Goal: Task Accomplishment & Management: Complete application form

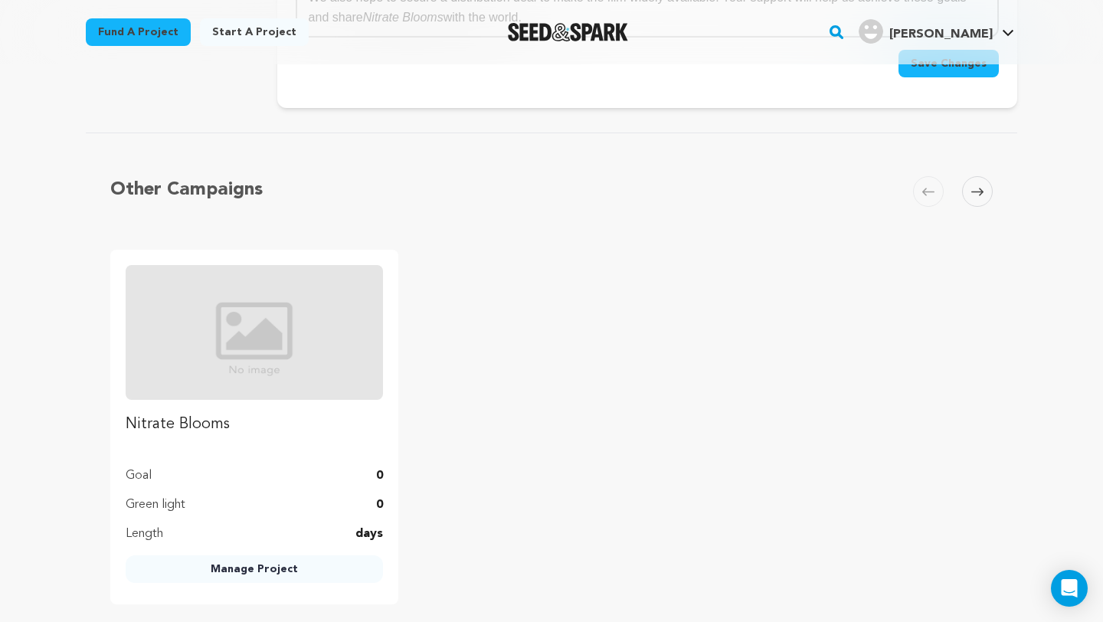
scroll to position [1255, 0]
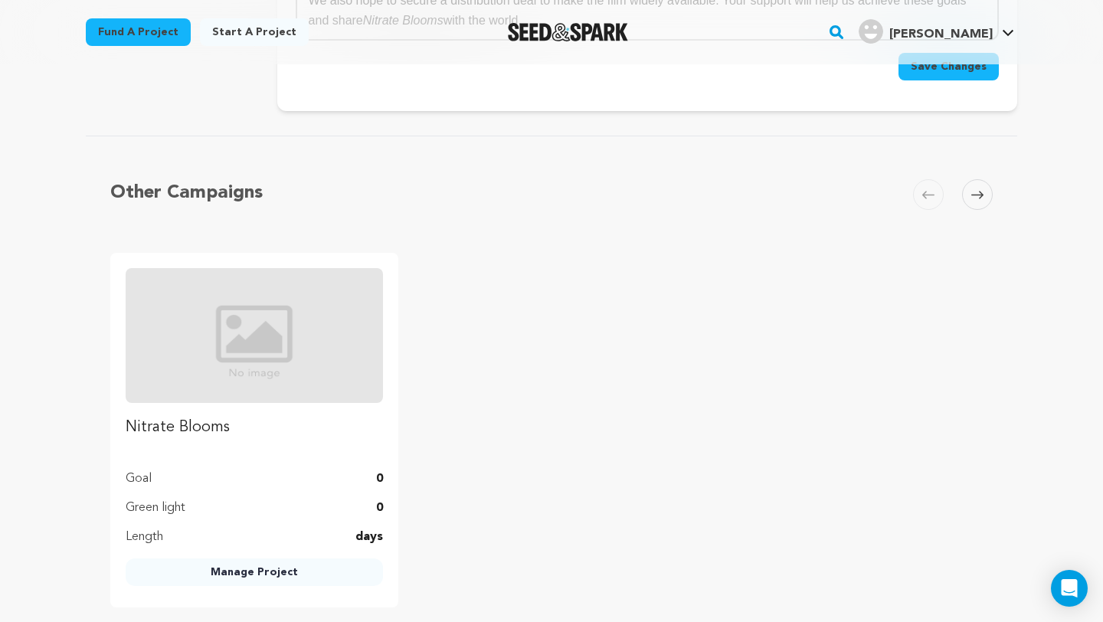
click at [300, 331] on img at bounding box center [254, 335] width 257 height 135
click at [268, 571] on link "Manage Project" at bounding box center [254, 572] width 257 height 28
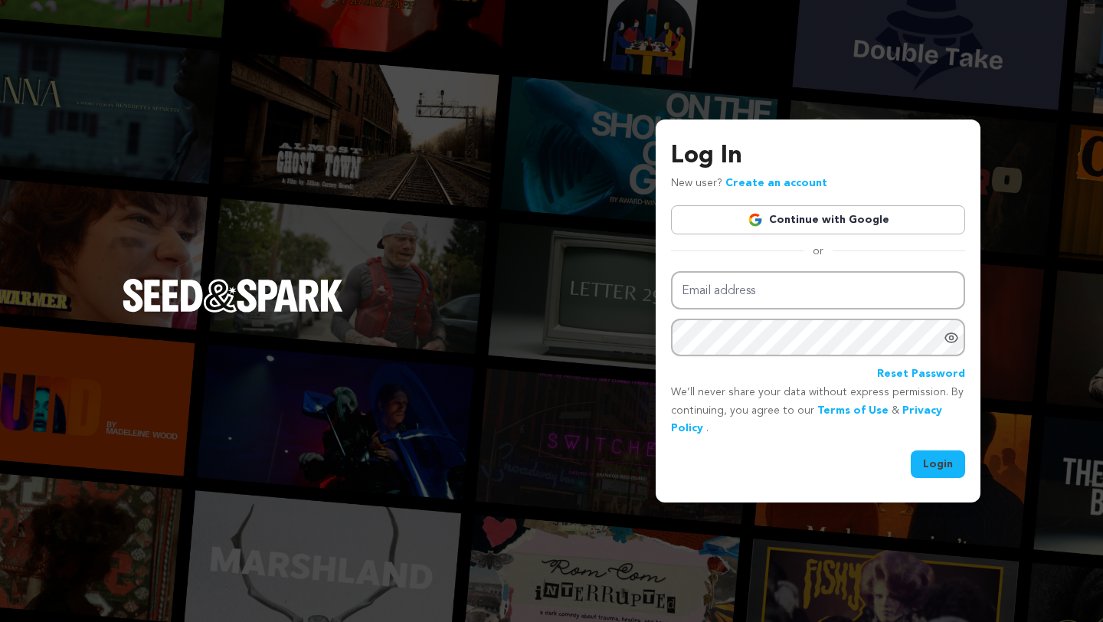
type input "nitrateblooms@gmail.com"
click at [933, 456] on button "Login" at bounding box center [937, 464] width 54 height 28
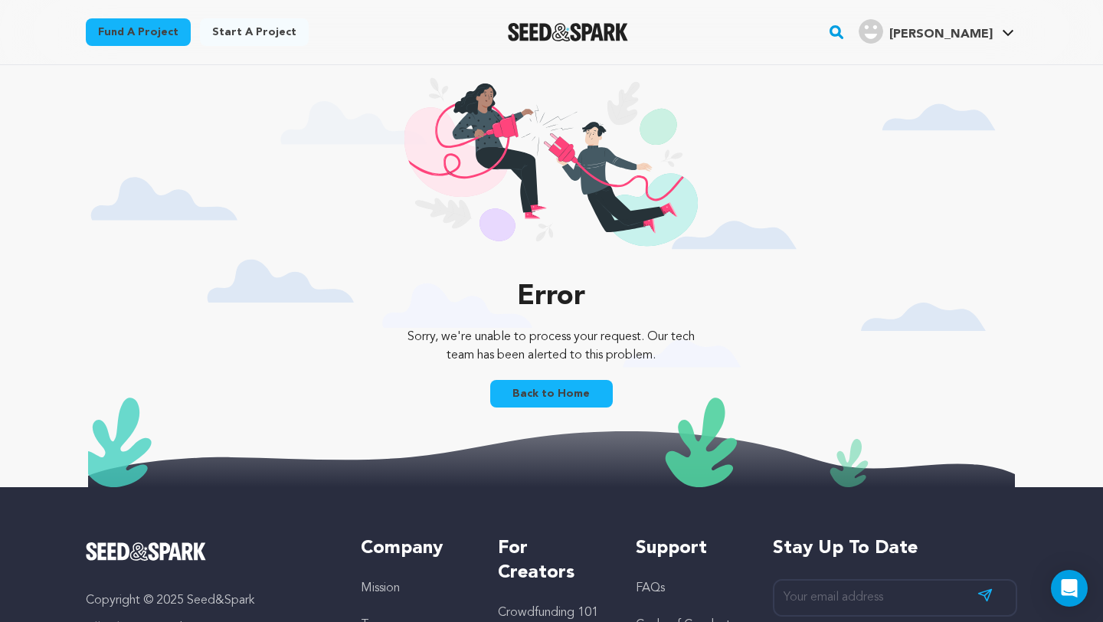
click at [570, 387] on link "Back to Home" at bounding box center [551, 394] width 123 height 28
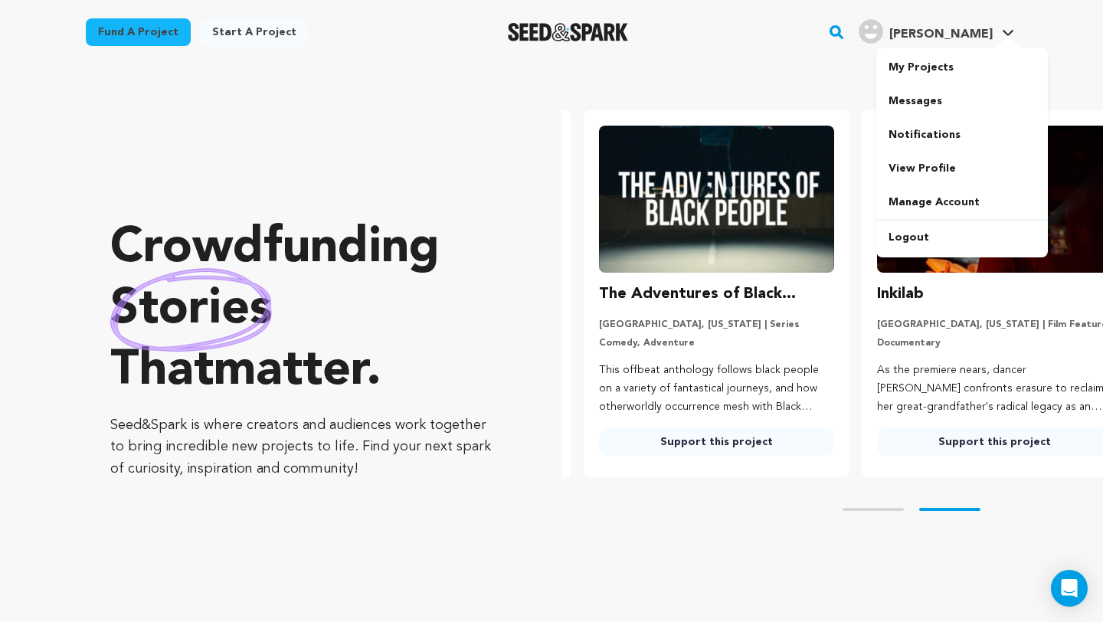
scroll to position [0, 290]
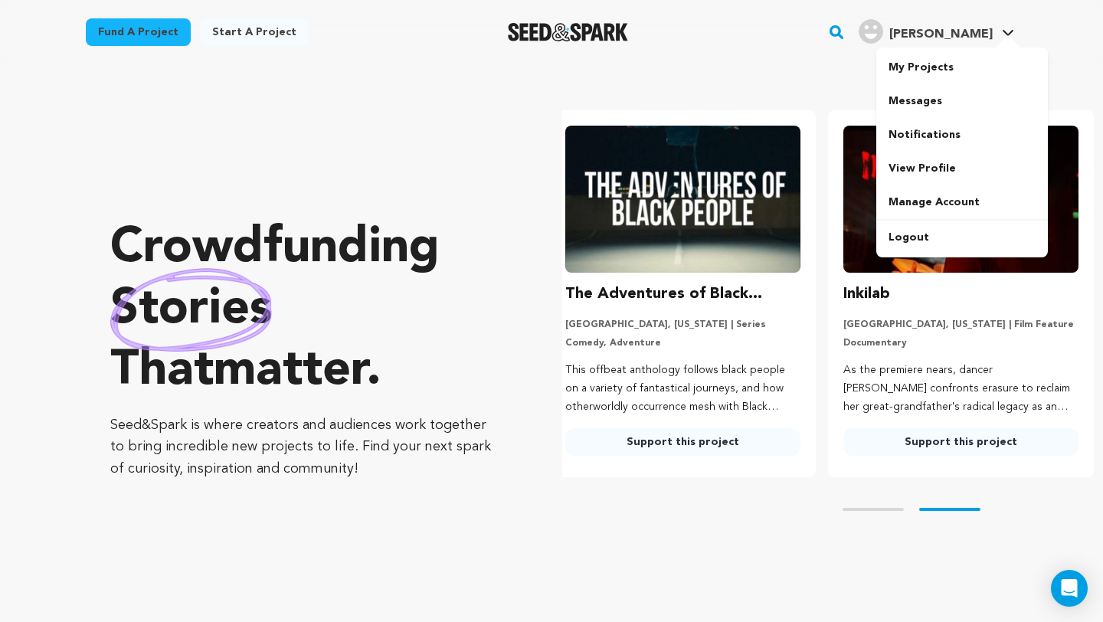
click at [952, 26] on h4 "[PERSON_NAME]" at bounding box center [940, 34] width 103 height 18
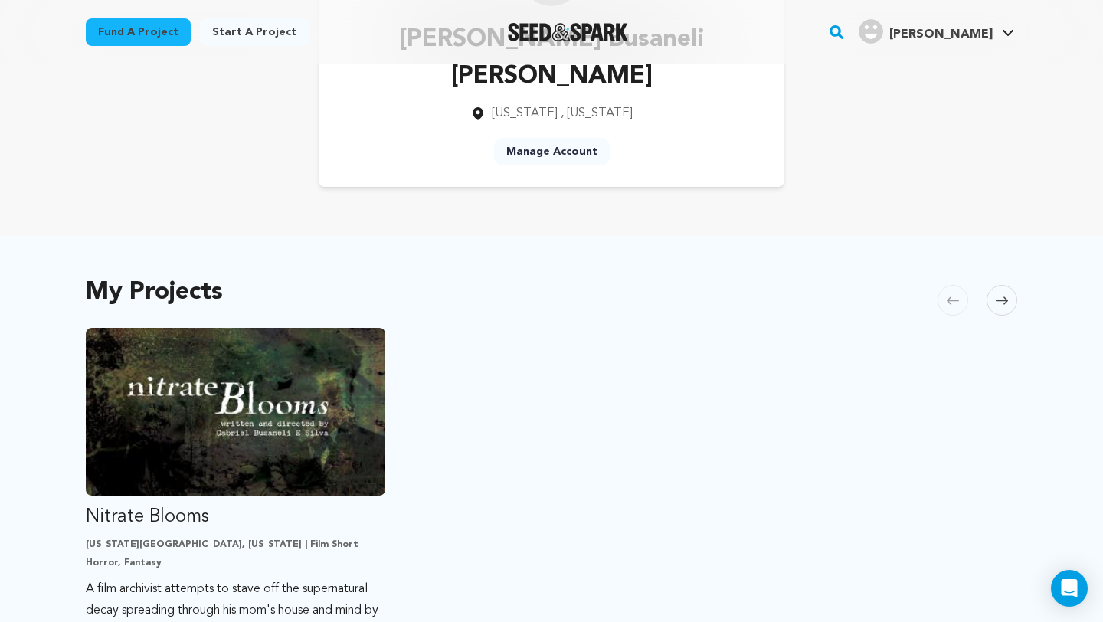
scroll to position [28, 0]
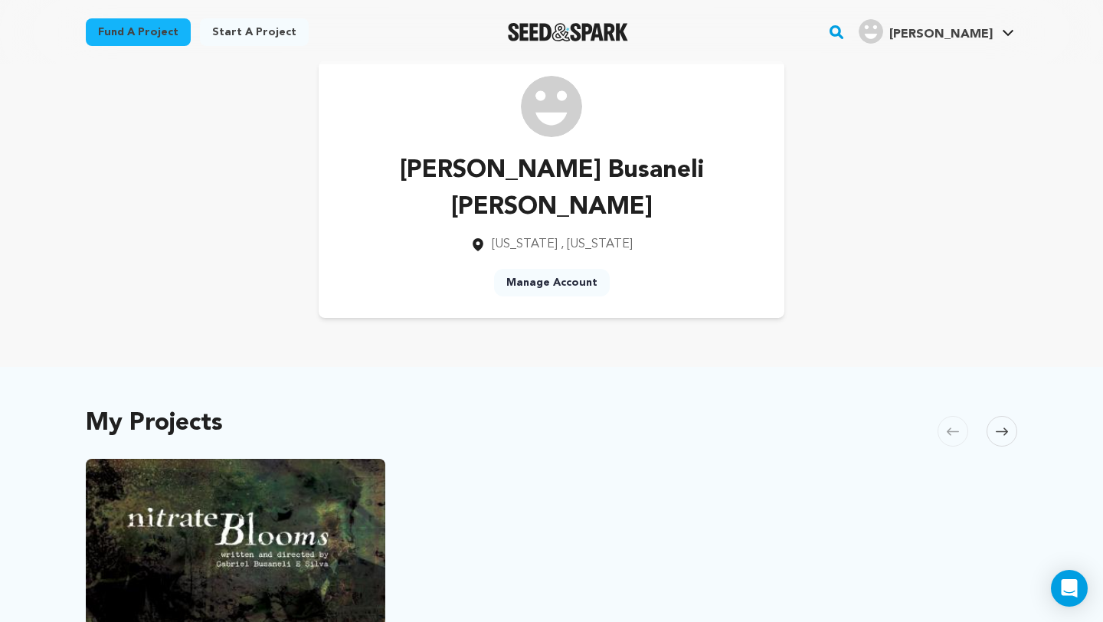
click at [141, 51] on div "Fund a project" at bounding box center [138, 35] width 105 height 34
click at [147, 33] on link "Fund a project" at bounding box center [138, 32] width 105 height 28
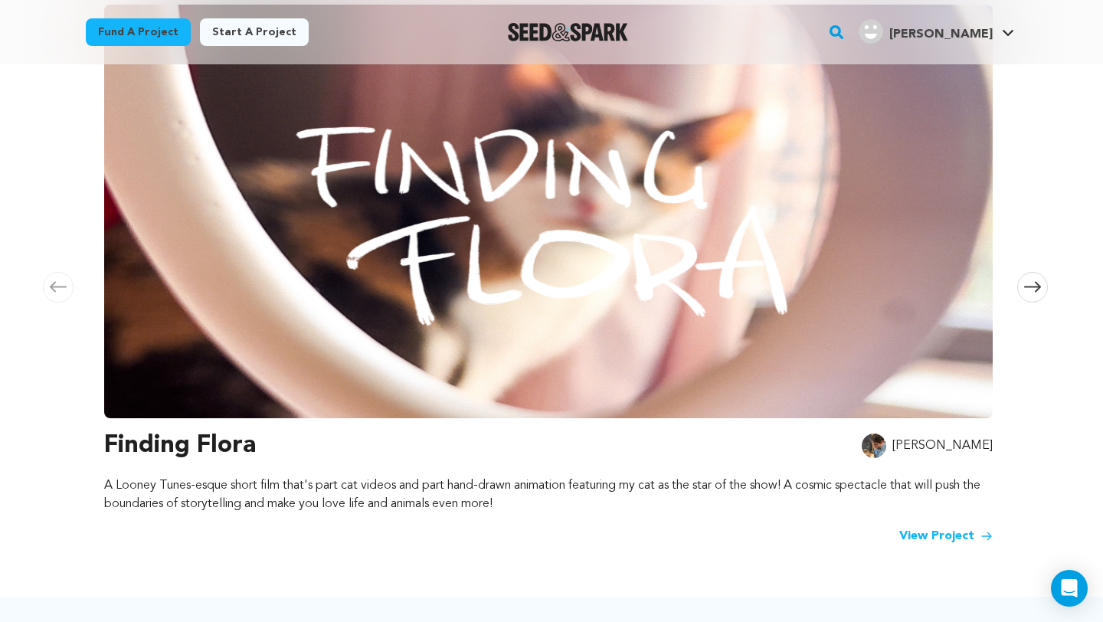
scroll to position [154, 0]
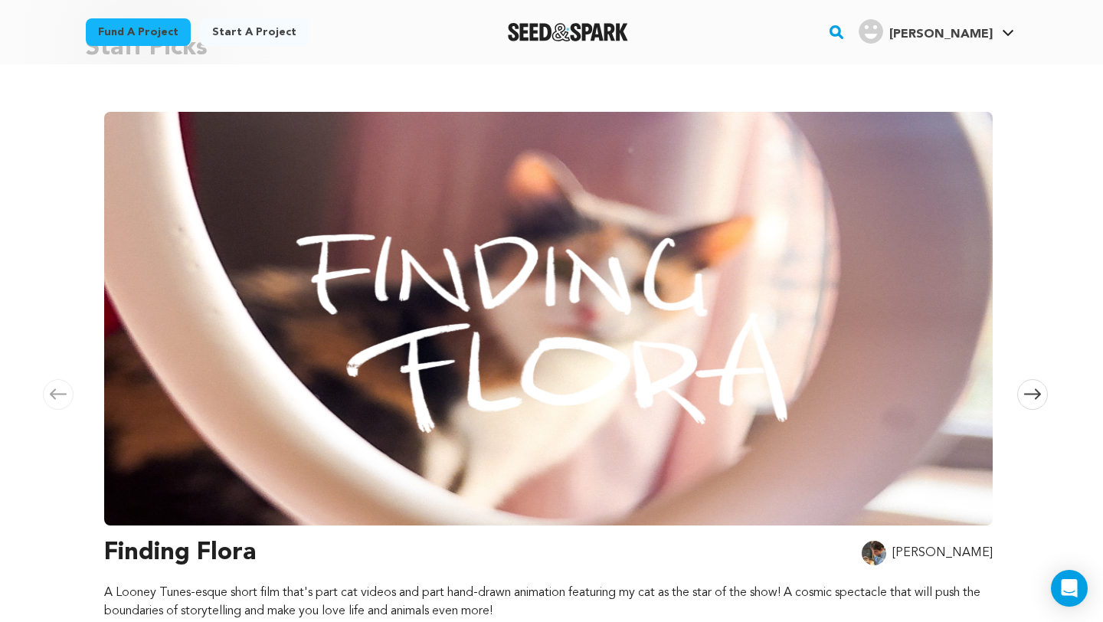
click at [1028, 388] on icon at bounding box center [1032, 393] width 17 height 11
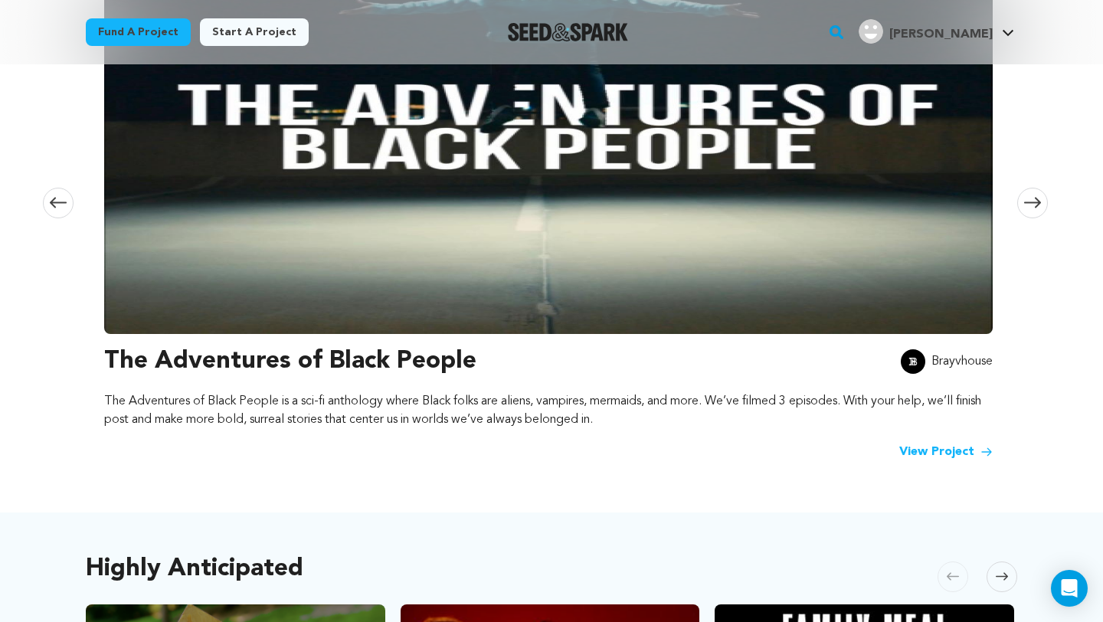
scroll to position [366, 0]
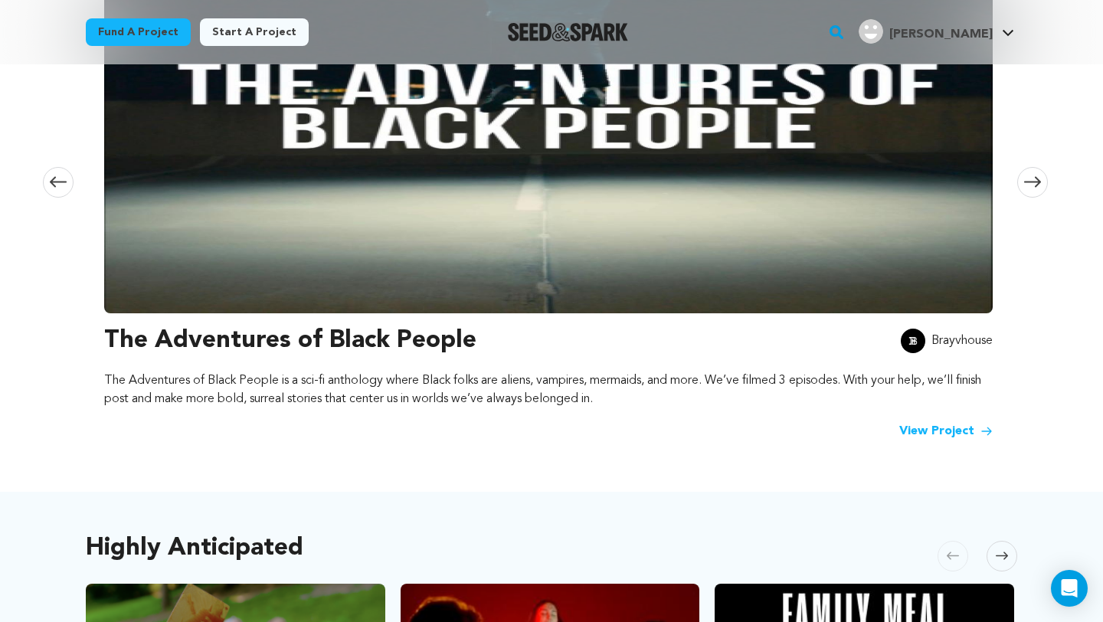
click at [1041, 167] on span at bounding box center [1032, 182] width 31 height 31
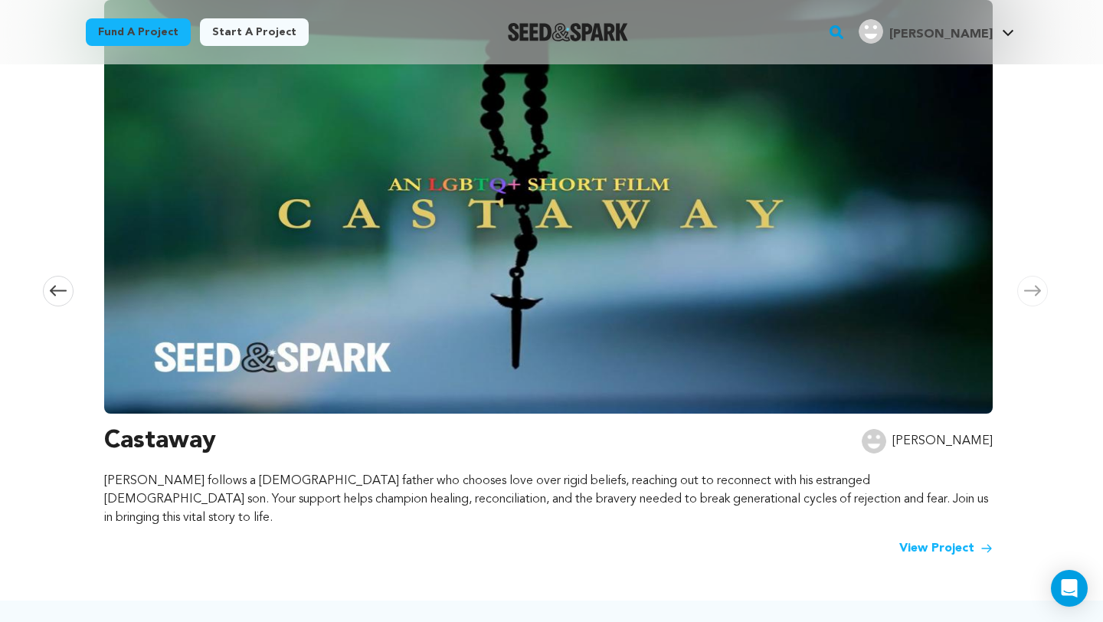
scroll to position [256, 0]
click at [1034, 276] on span at bounding box center [1032, 291] width 31 height 31
click at [58, 290] on span at bounding box center [58, 291] width 31 height 31
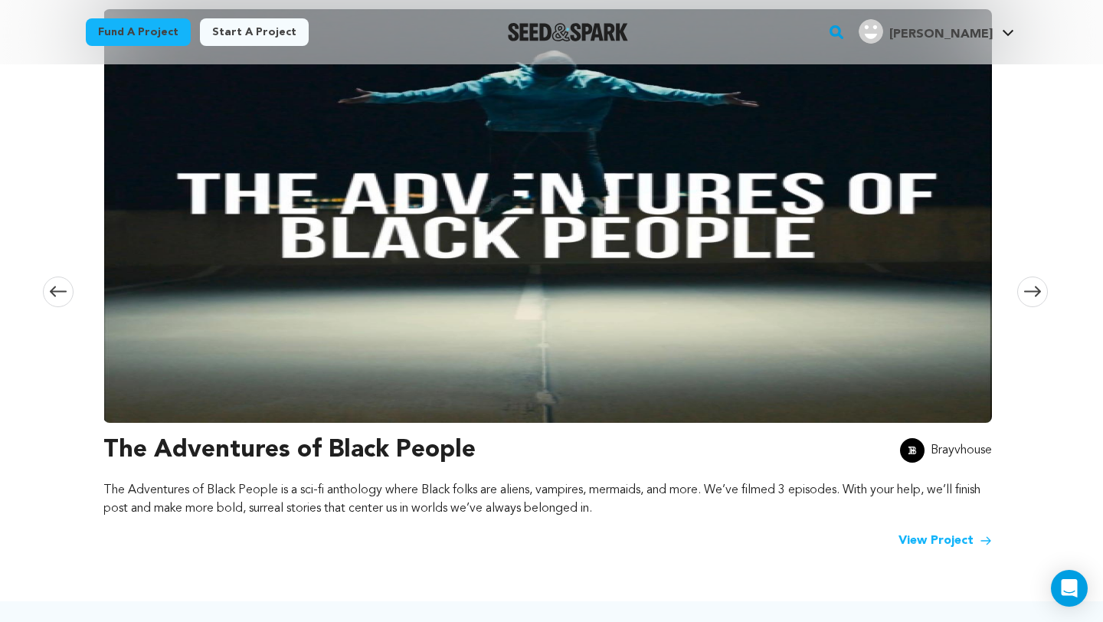
scroll to position [0, 903]
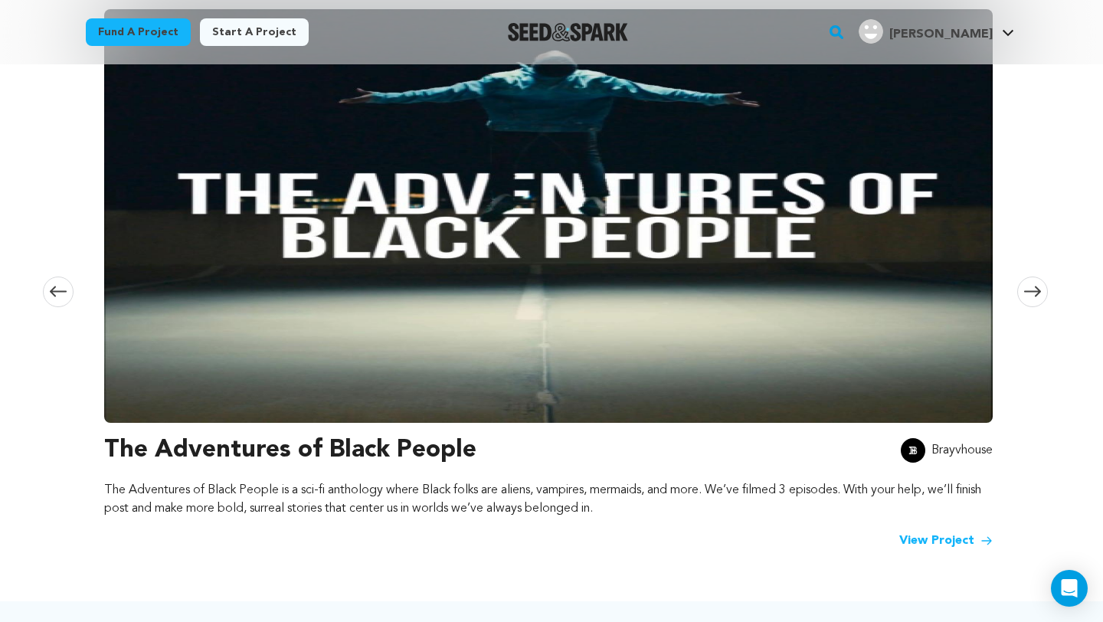
click at [916, 533] on link "View Project" at bounding box center [945, 540] width 93 height 18
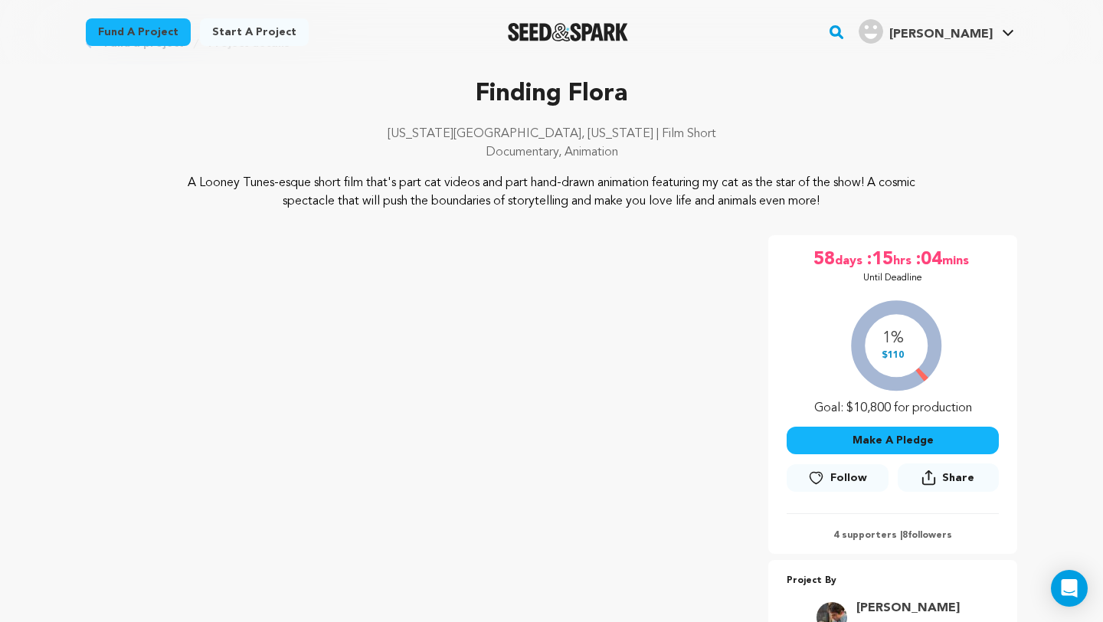
scroll to position [61, 0]
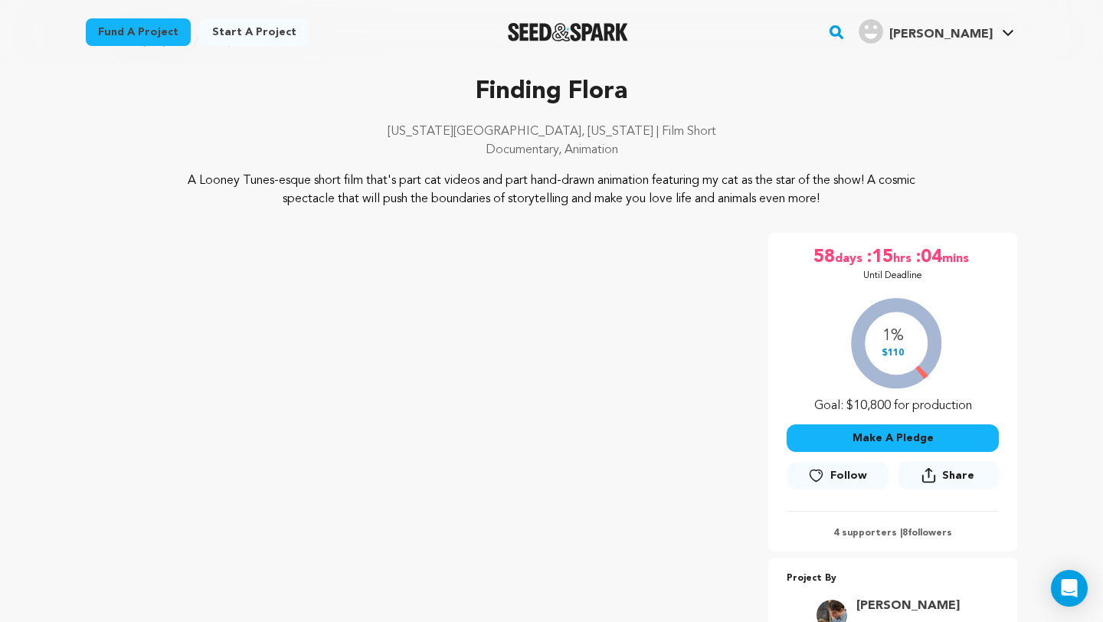
click at [797, 104] on p "Finding Flora" at bounding box center [551, 92] width 931 height 37
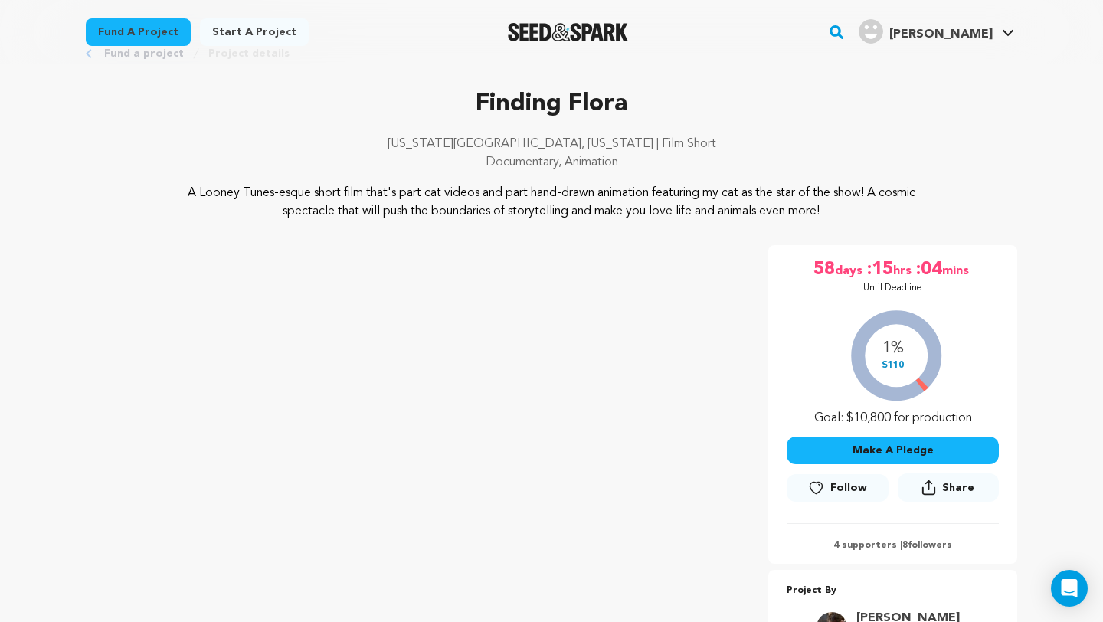
scroll to position [0, 0]
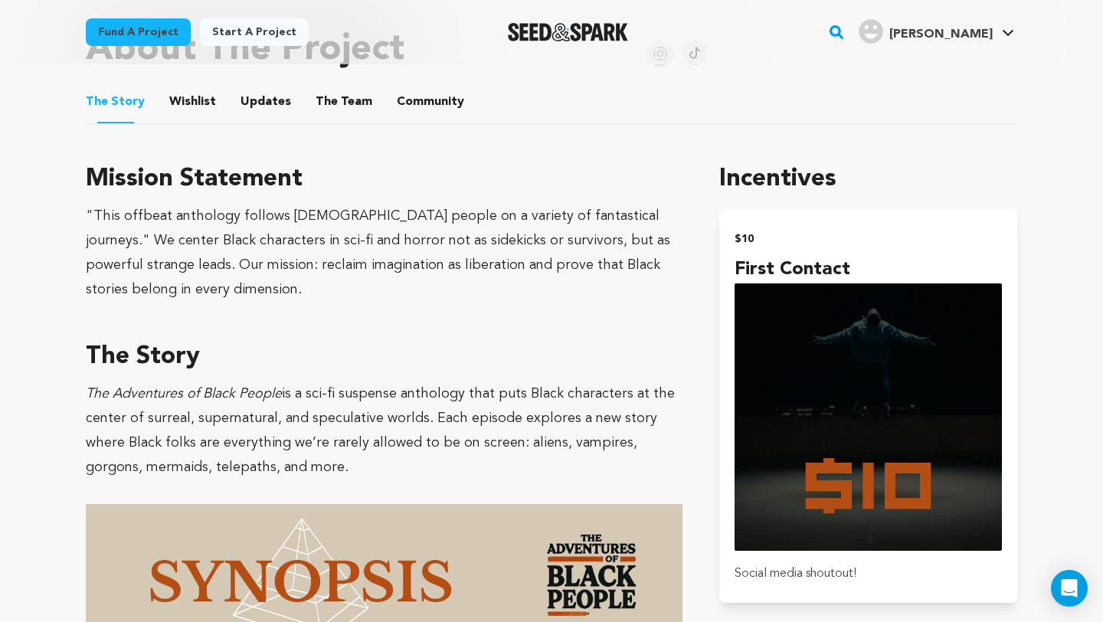
scroll to position [805, 0]
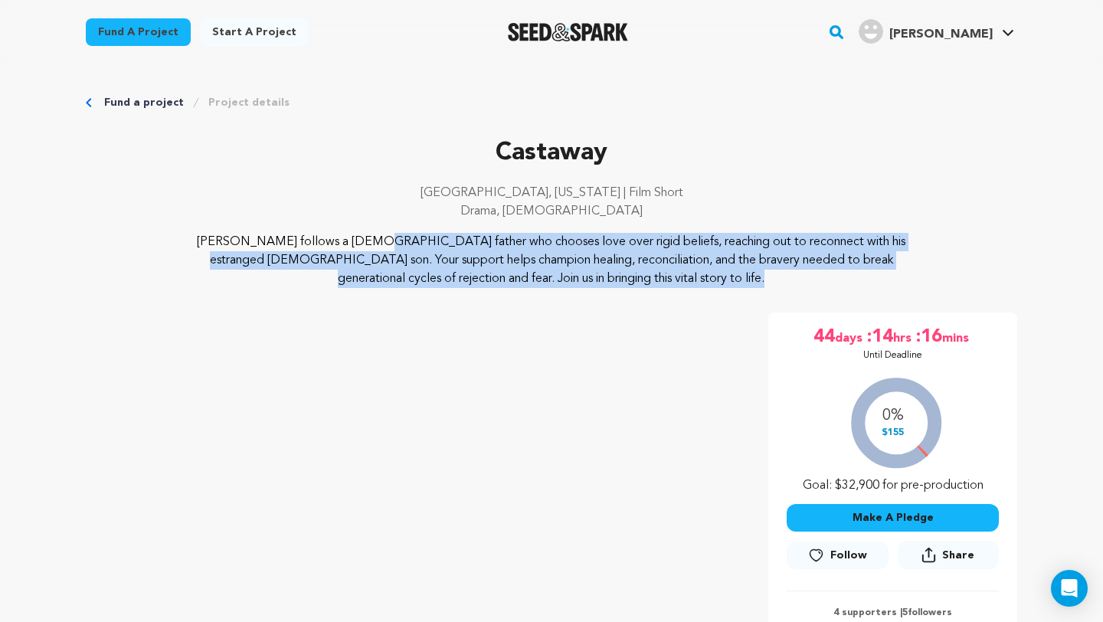
drag, startPoint x: 645, startPoint y: 274, endPoint x: 185, endPoint y: 241, distance: 460.6
click at [184, 241] on p "[PERSON_NAME] follows a [DEMOGRAPHIC_DATA] father who chooses love over rigid b…" at bounding box center [551, 260] width 745 height 55
copy p "[PERSON_NAME] follows a [DEMOGRAPHIC_DATA] father who chooses love over rigid b…"
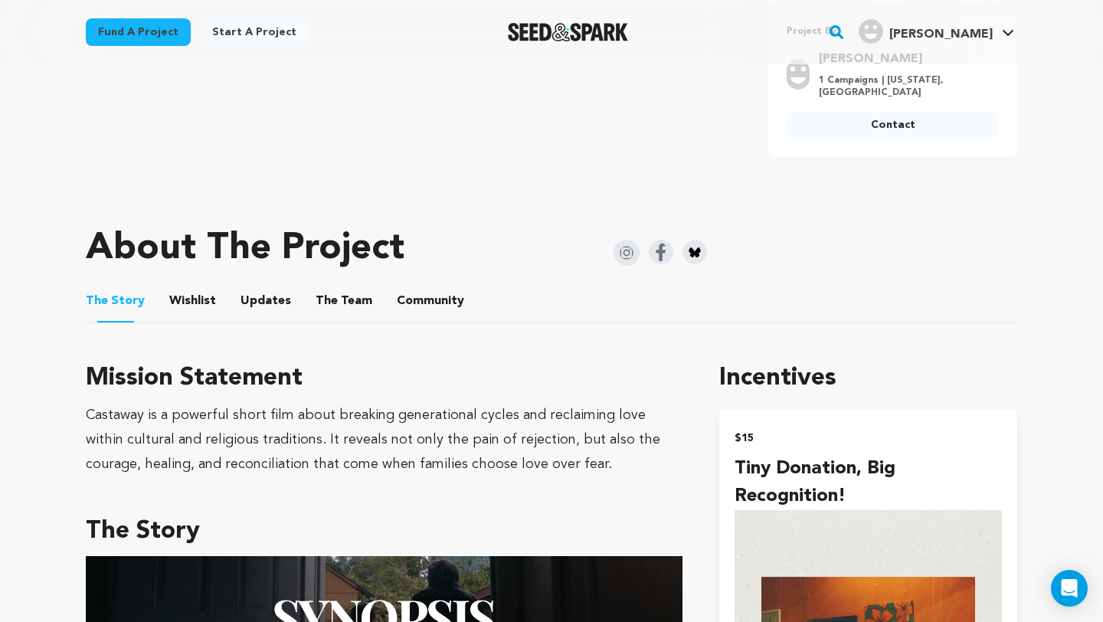
scroll to position [633, 0]
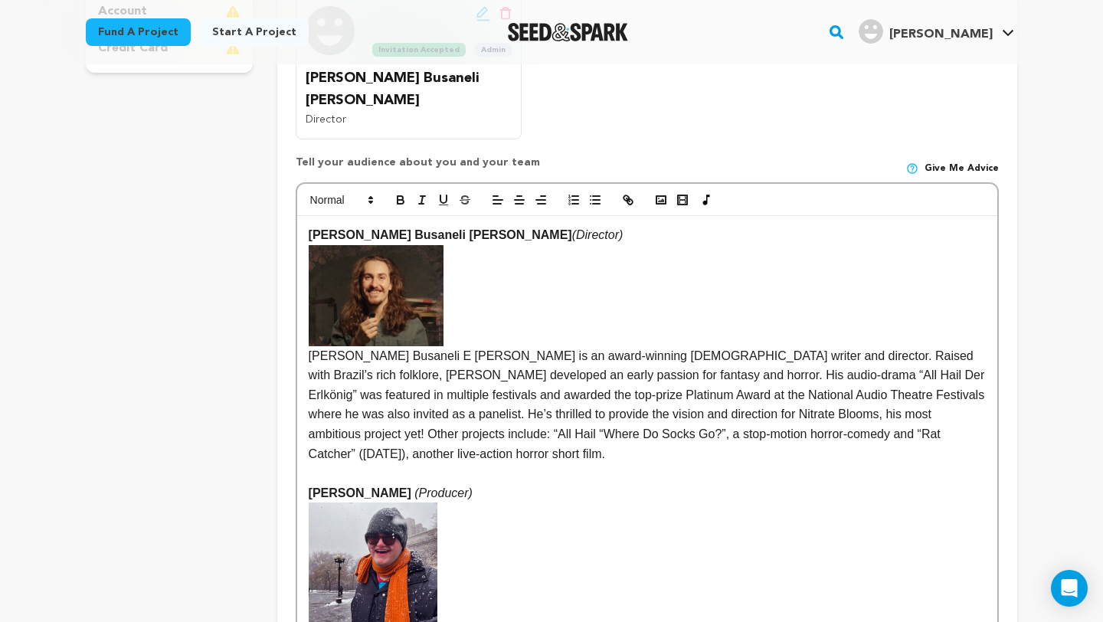
scroll to position [467, 0]
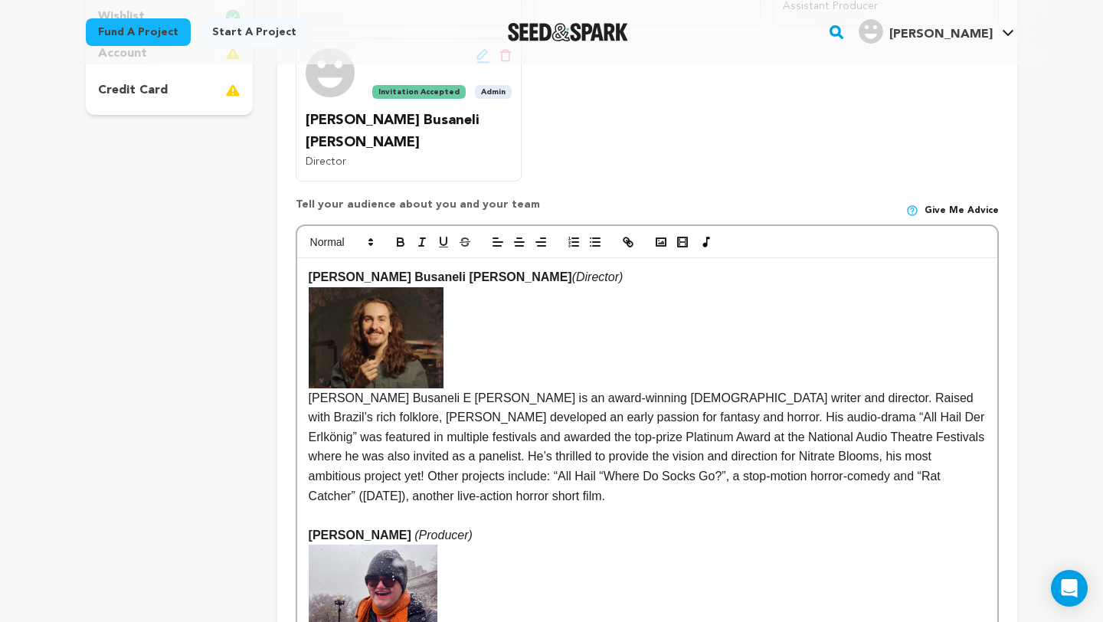
click at [698, 437] on p "[PERSON_NAME] Busaneli E [PERSON_NAME] is an award-winning [DEMOGRAPHIC_DATA] w…" at bounding box center [647, 396] width 677 height 219
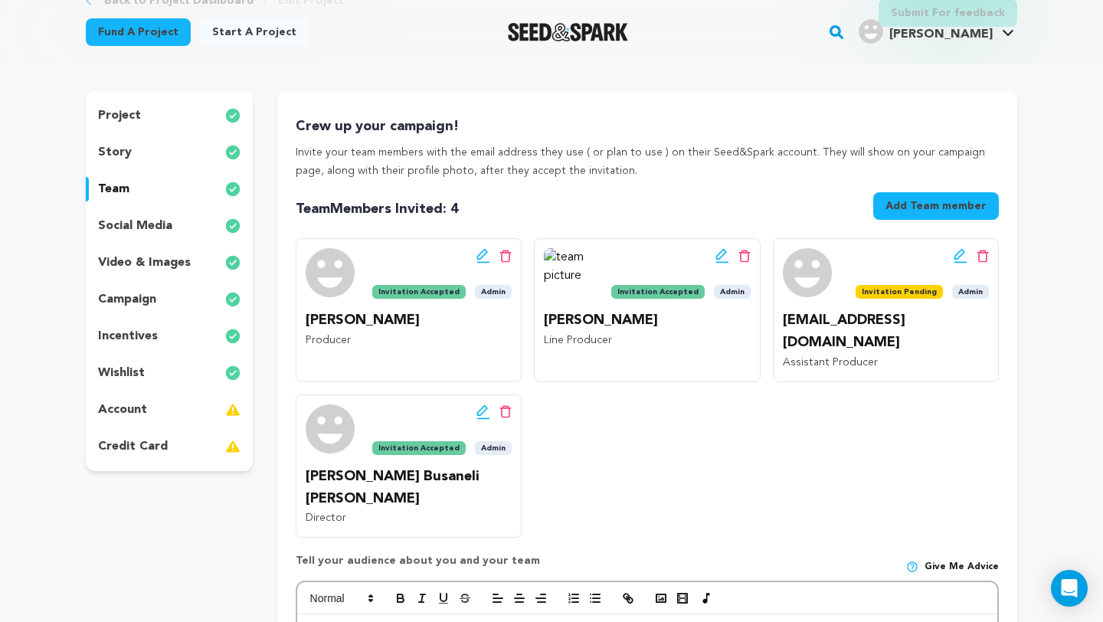
scroll to position [104, 0]
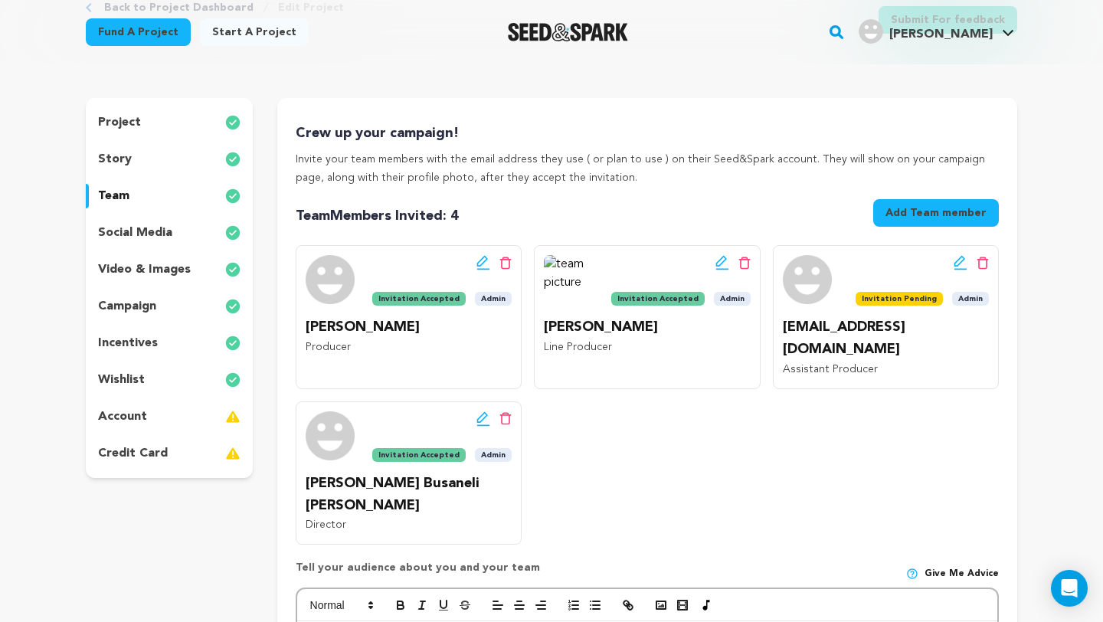
click at [130, 157] on div "story" at bounding box center [169, 159] width 167 height 25
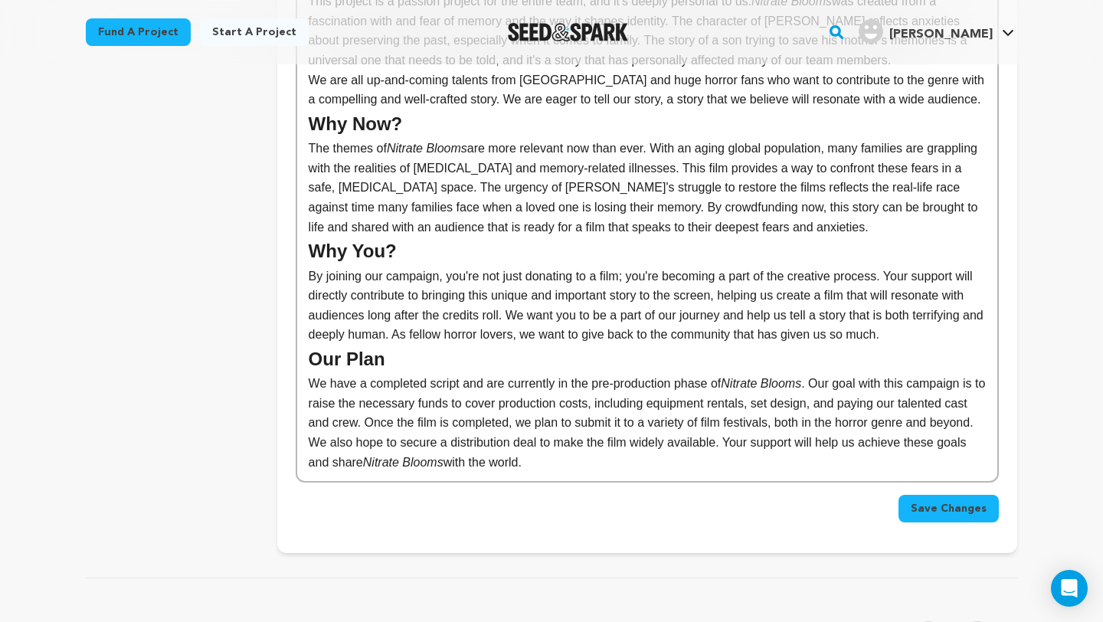
scroll to position [822, 0]
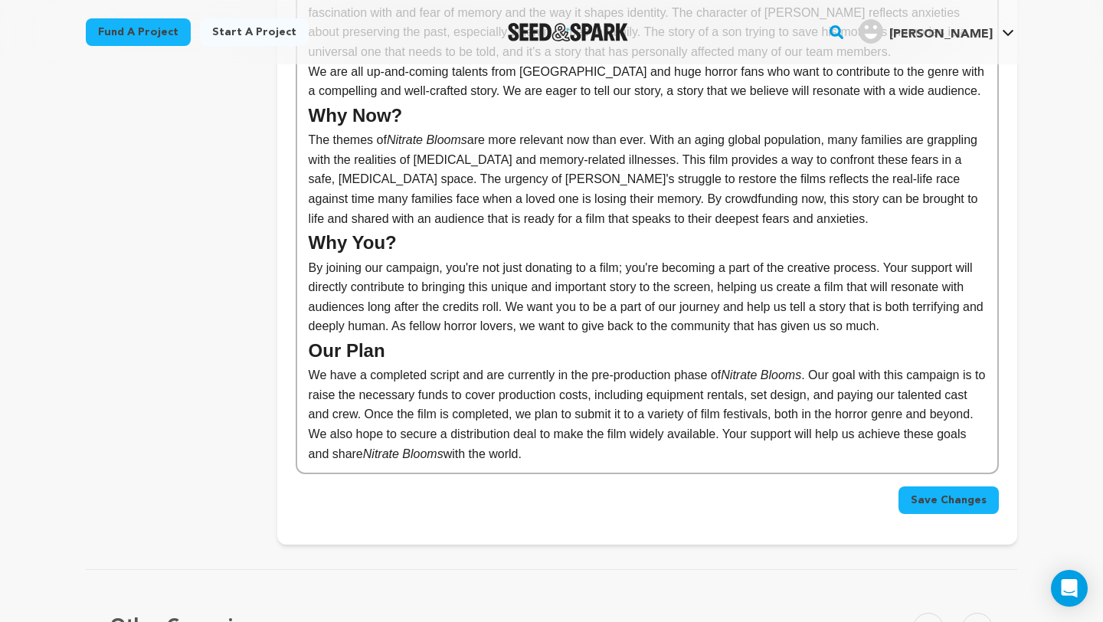
click at [662, 457] on p "We have a completed script and are currently in the pre-production phase of Nit…" at bounding box center [647, 414] width 677 height 98
drag, startPoint x: 662, startPoint y: 457, endPoint x: 480, endPoint y: 73, distance: 425.4
click at [480, 73] on div "Nitrate Blooms is a horror film that delves into a world where the fear of losi…" at bounding box center [647, 7] width 700 height 929
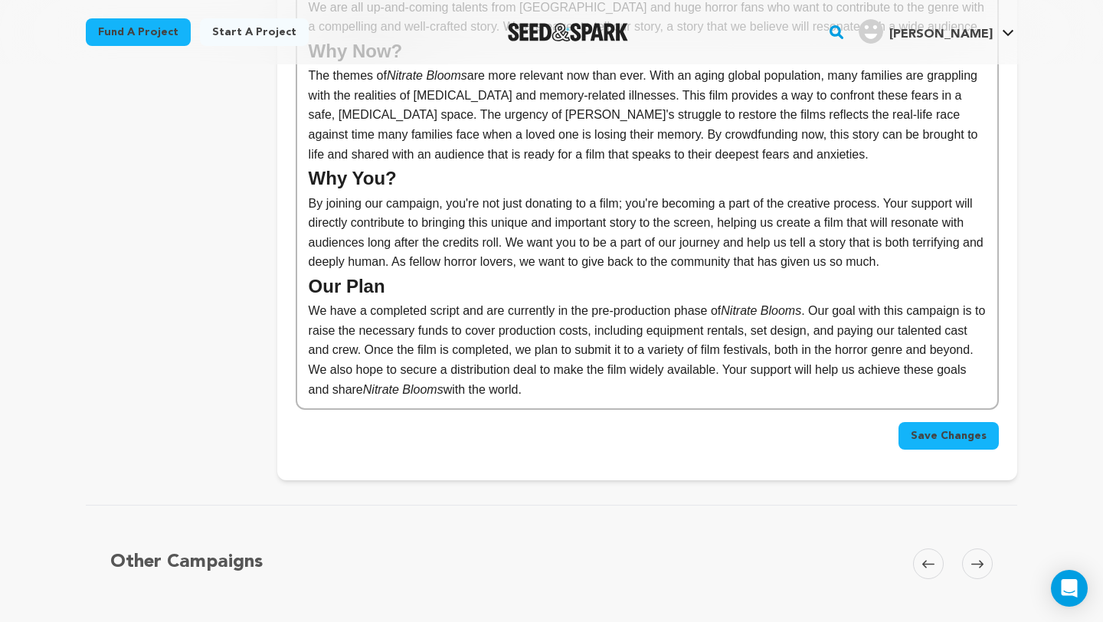
scroll to position [964, 0]
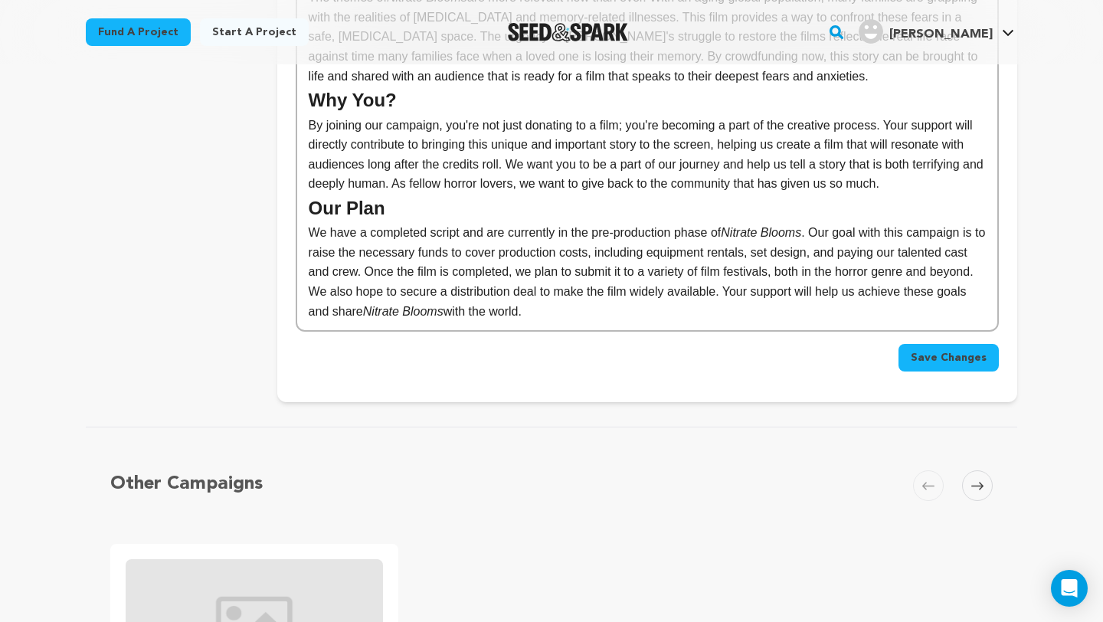
drag, startPoint x: 635, startPoint y: 315, endPoint x: 317, endPoint y: 54, distance: 411.2
click at [316, 53] on main "Fund a project Start a project Search" at bounding box center [551, 191] width 1103 height 2310
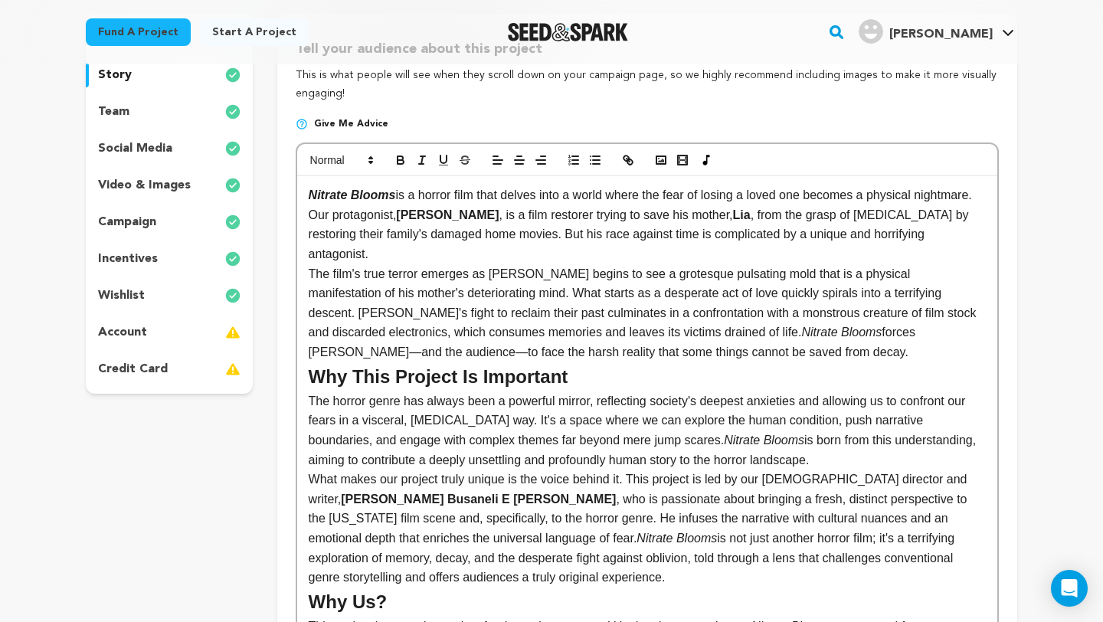
scroll to position [188, 0]
click at [423, 308] on p "The film's true terror emerges as Renato begins to see a grotesque pulsating mo…" at bounding box center [647, 314] width 677 height 98
copy div "Nitrate Blooms is a horror film that delves into a world where the fear of losi…"
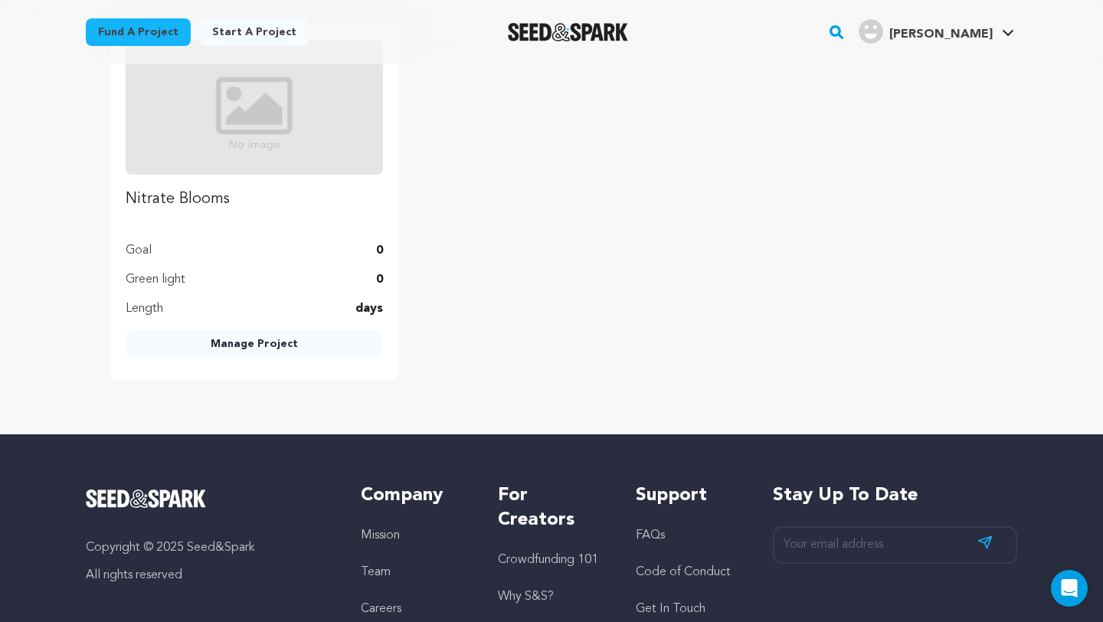
scroll to position [0, 0]
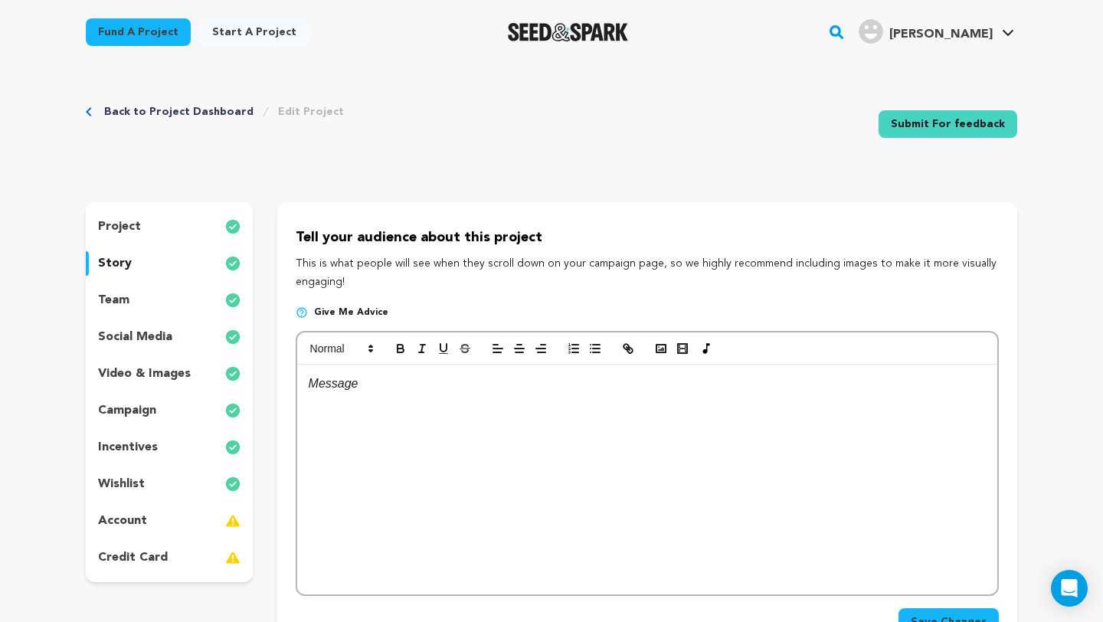
click at [329, 387] on p at bounding box center [647, 384] width 677 height 20
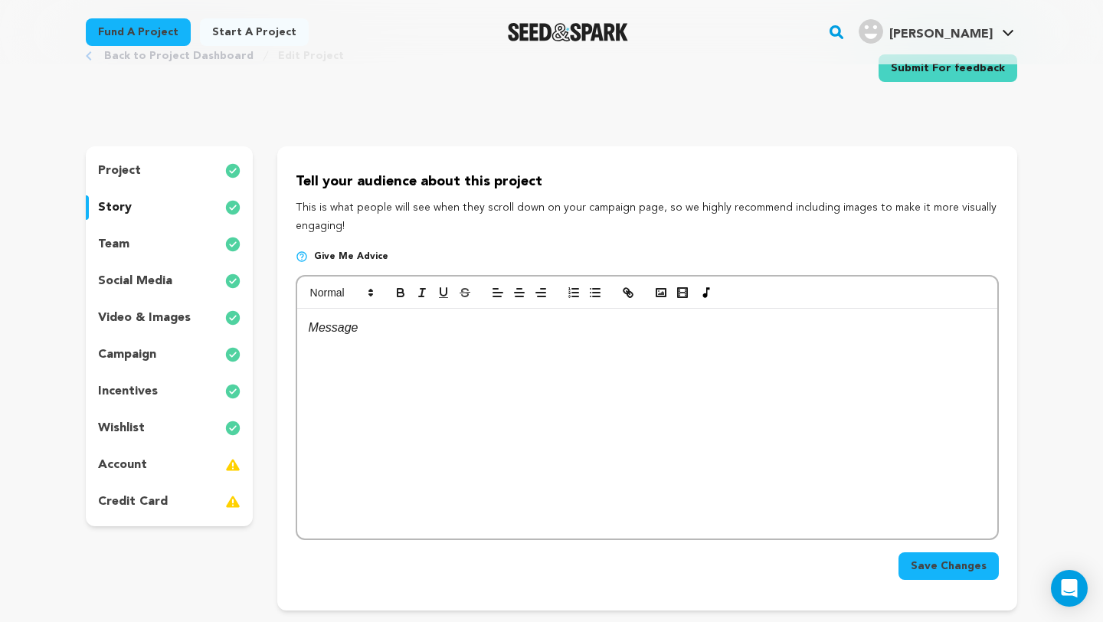
scroll to position [57, 0]
click at [126, 170] on p "project" at bounding box center [119, 169] width 43 height 18
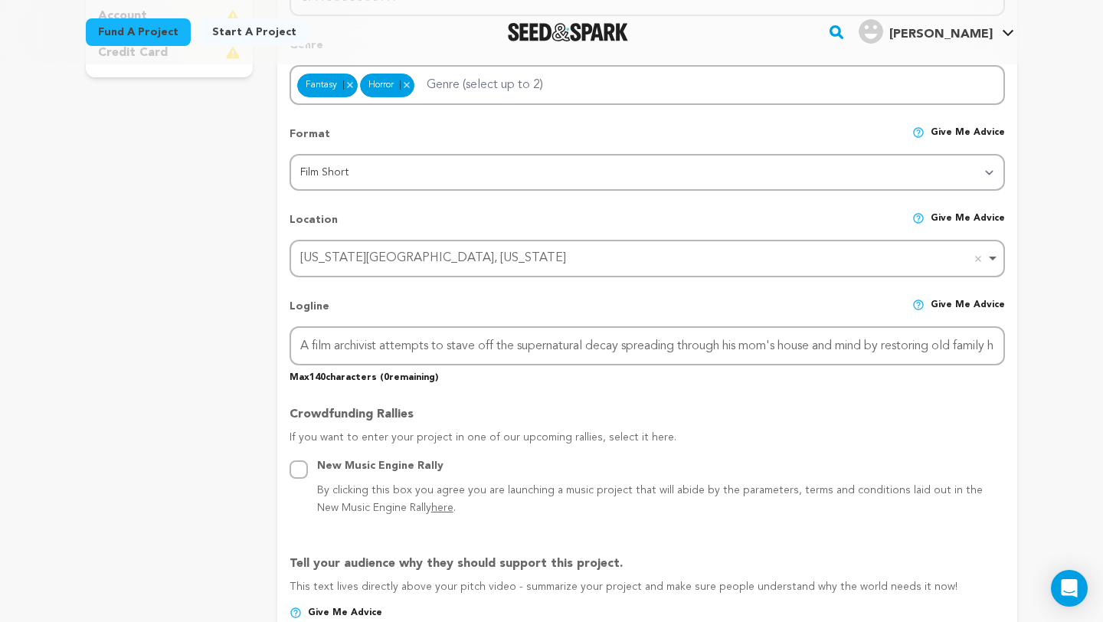
scroll to position [506, 0]
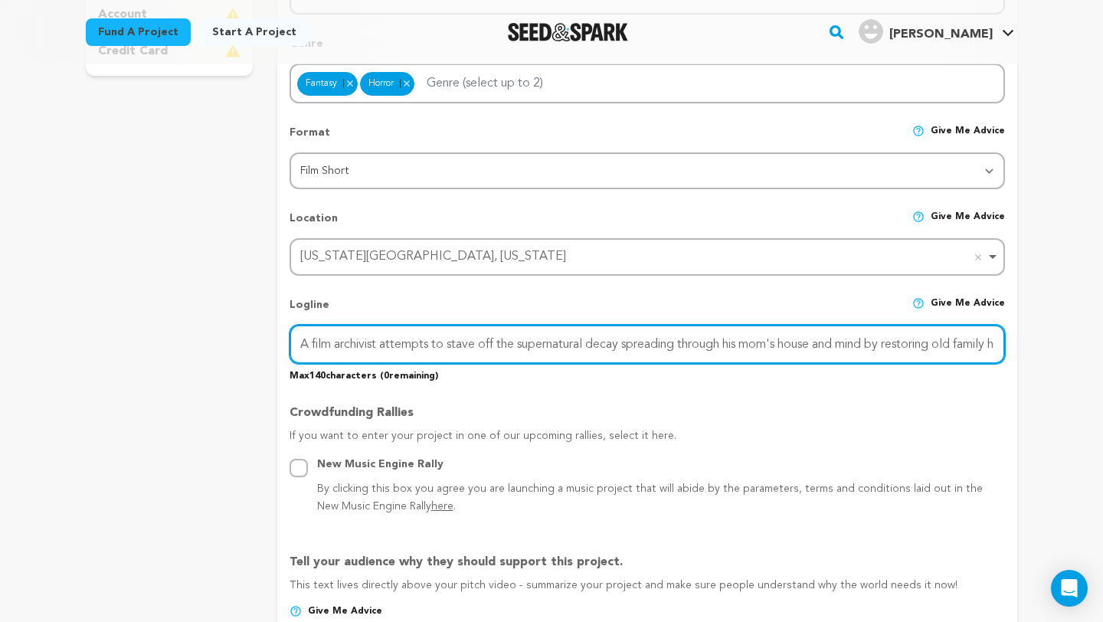
click at [815, 346] on input "A film archivist attempts to stave off the supernatural decay spreading through…" at bounding box center [646, 344] width 715 height 39
click at [345, 342] on input "A film archivist attempts to stave off the supernatural decay spreading through…" at bounding box center [646, 344] width 715 height 39
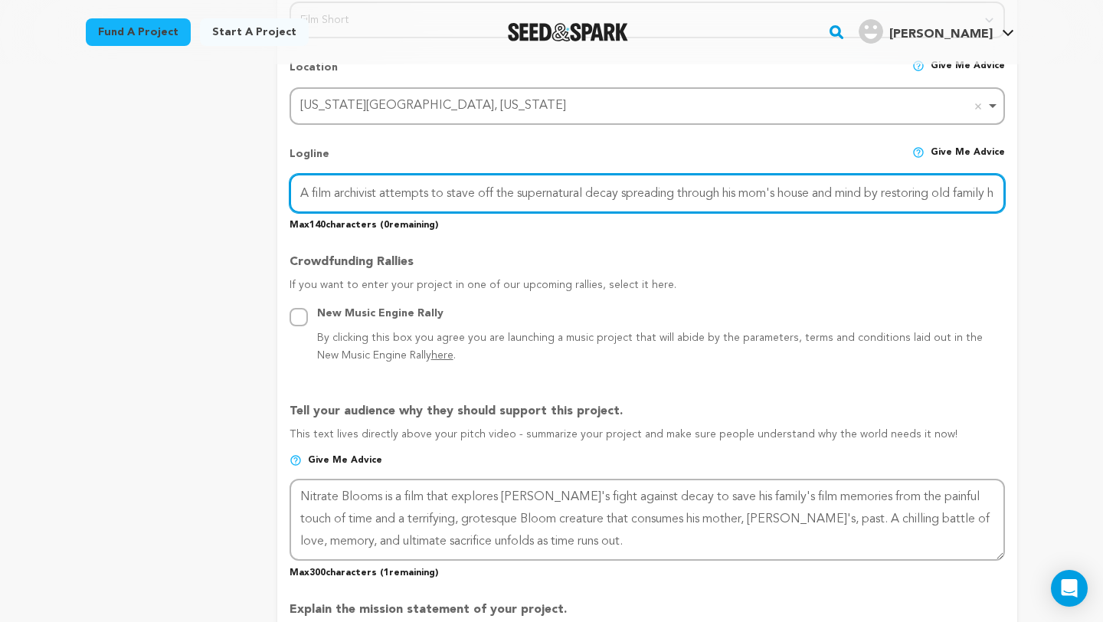
scroll to position [684, 0]
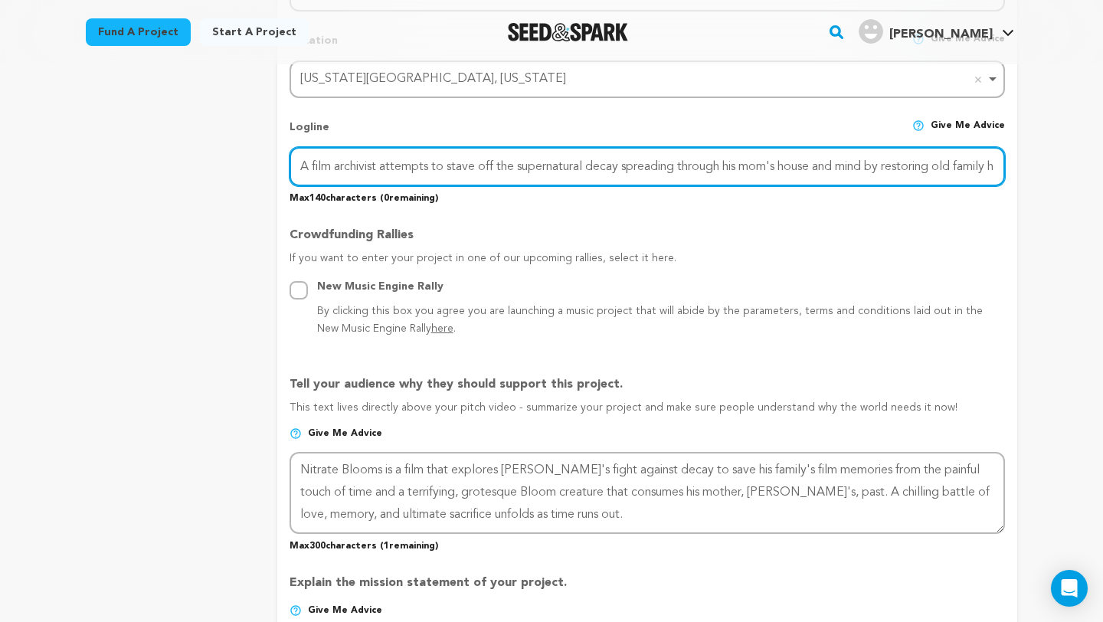
click at [528, 165] on input "A film archivist attempts to stave off the supernatural decay spreading through…" at bounding box center [646, 166] width 715 height 39
click at [460, 161] on input "A film archivist attempts to stave off the supernatural decay spreading through…" at bounding box center [646, 166] width 715 height 39
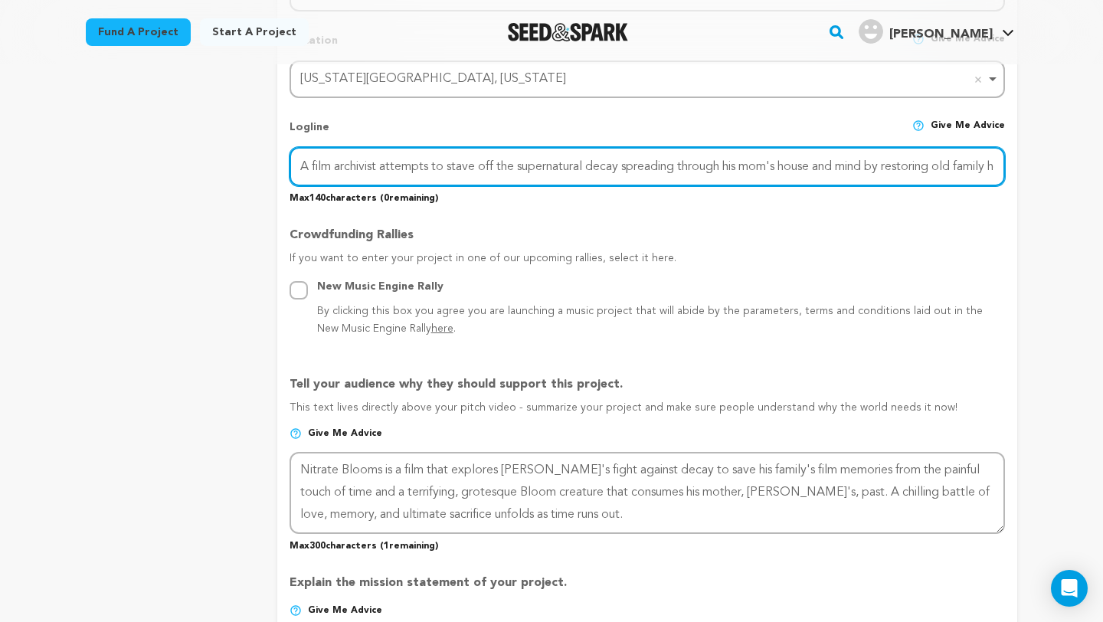
click at [460, 161] on input "A film archivist attempts to stave off the supernatural decay spreading through…" at bounding box center [646, 166] width 715 height 39
paste input "restores old family home movies to stave off his mother’s dementia and the supe…"
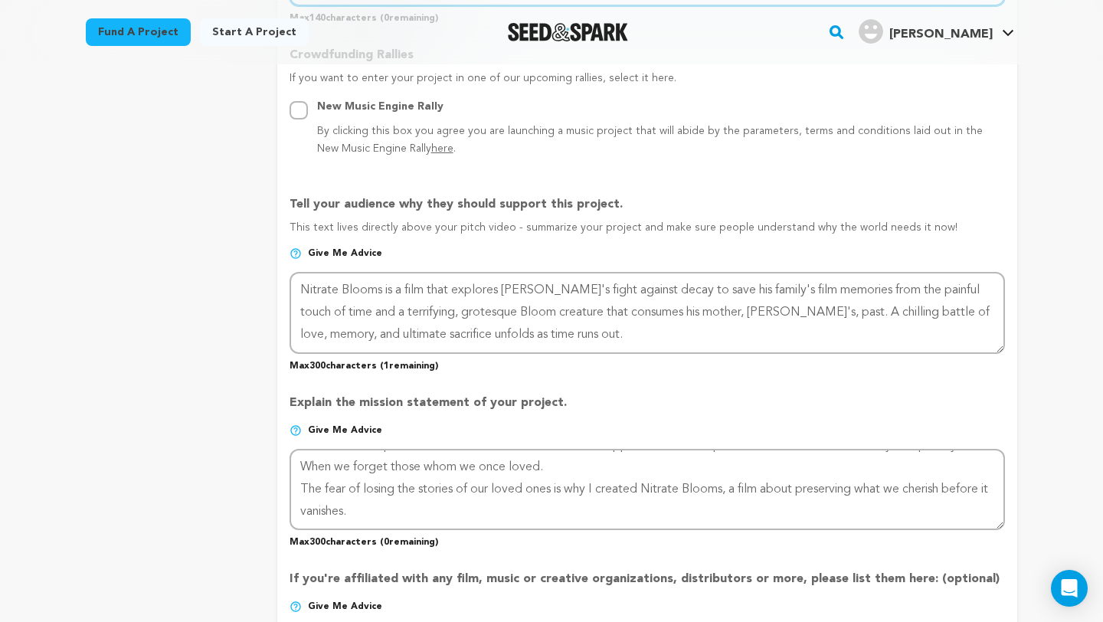
scroll to position [899, 0]
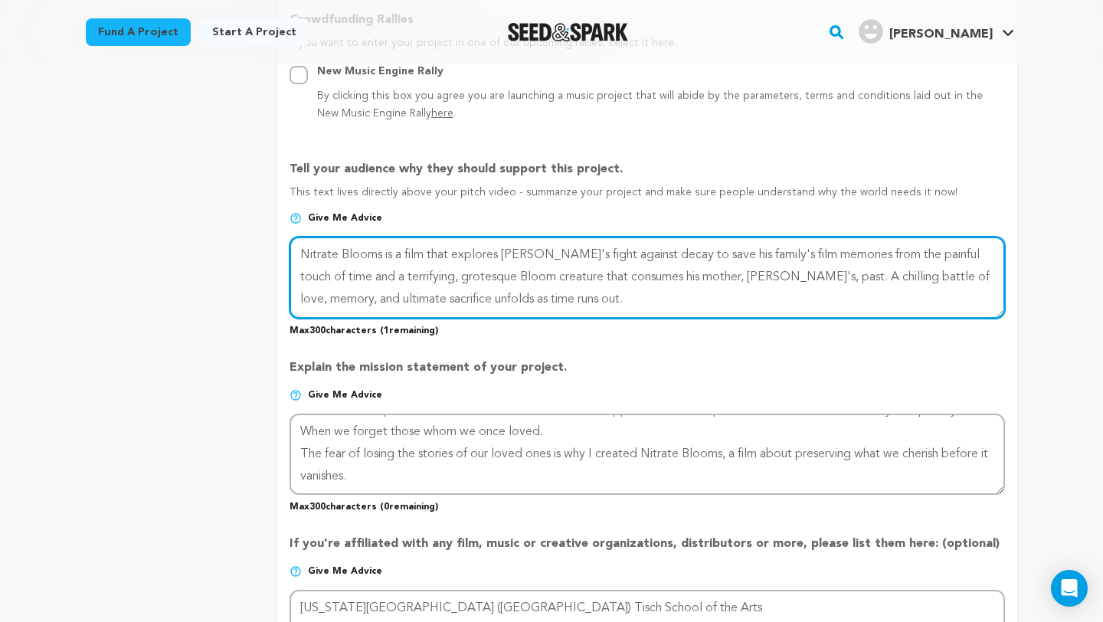
click at [428, 296] on textarea at bounding box center [646, 277] width 715 height 81
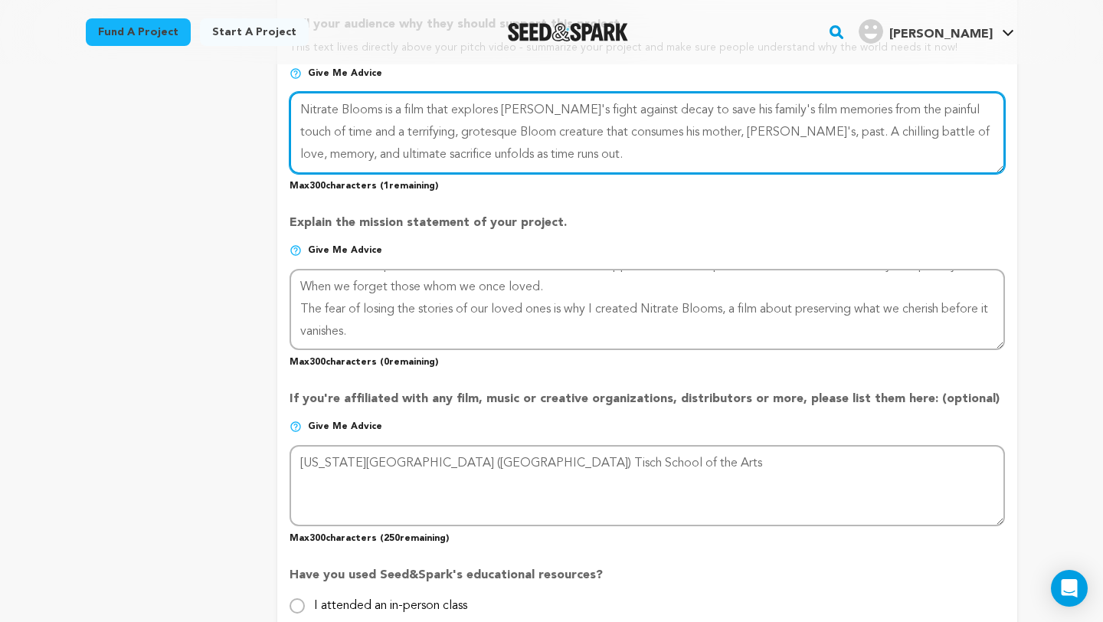
scroll to position [1046, 0]
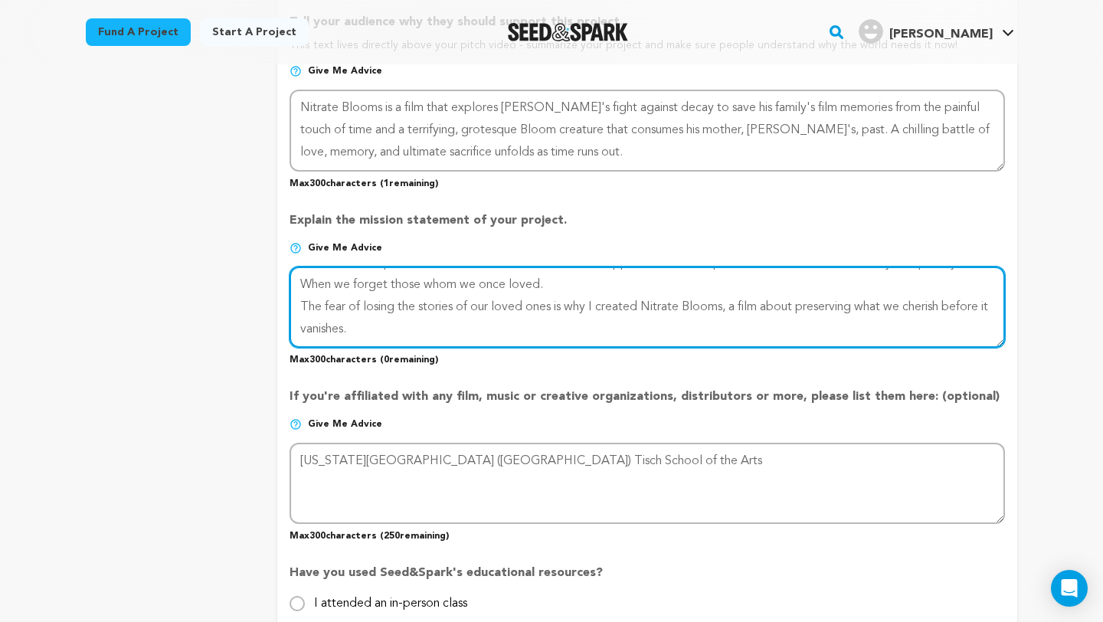
click at [396, 311] on textarea at bounding box center [646, 306] width 715 height 81
click at [382, 275] on textarea at bounding box center [646, 306] width 715 height 81
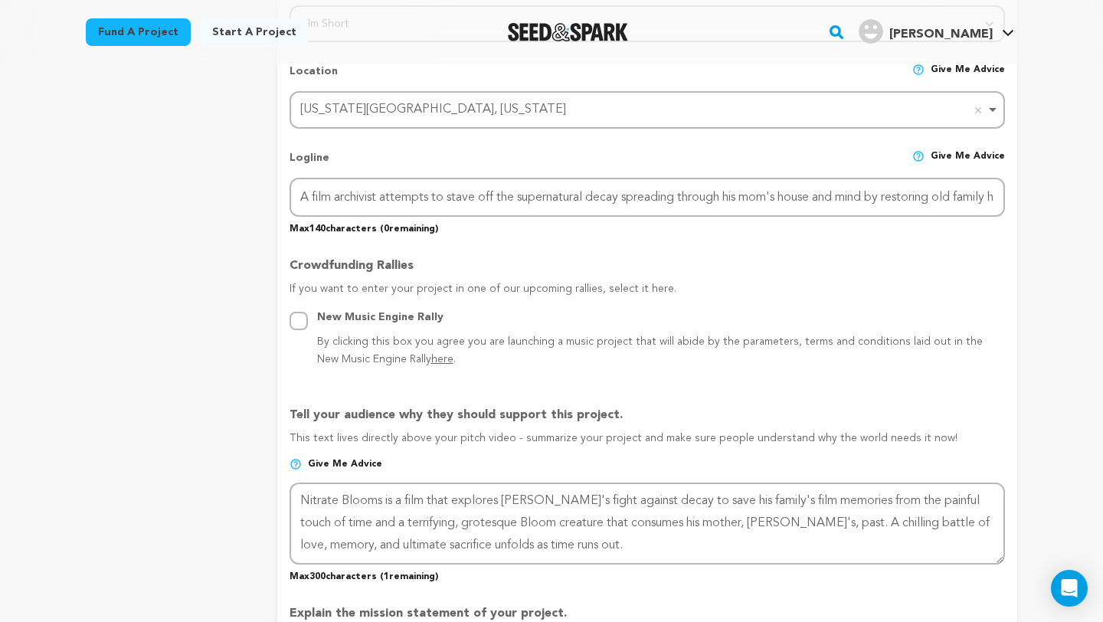
scroll to position [603, 0]
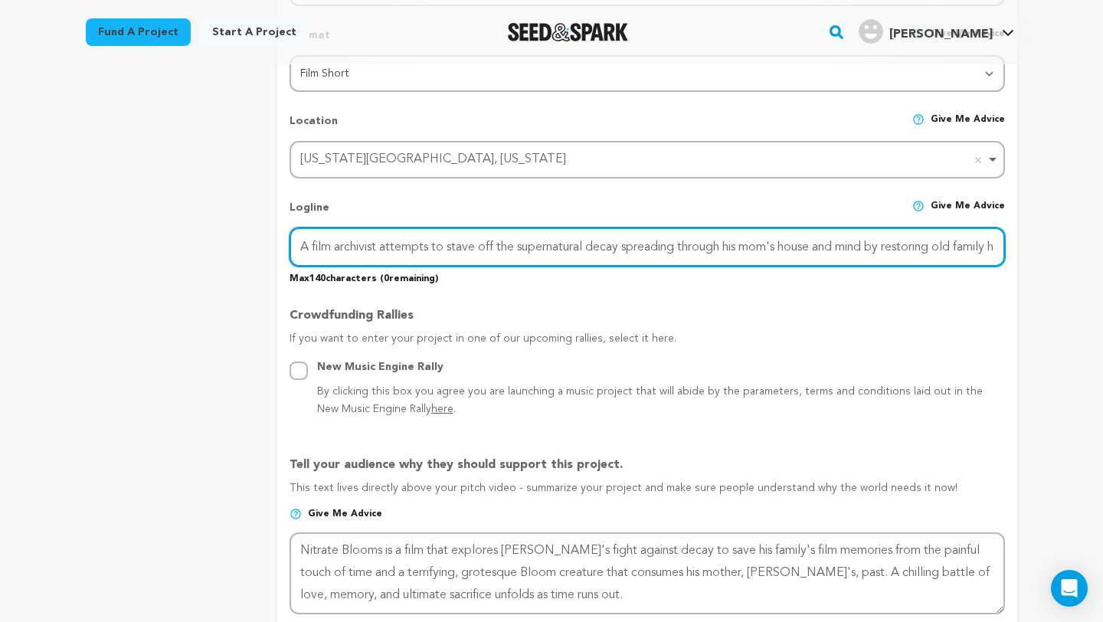
click at [393, 244] on input "A film archivist attempts to stave off the supernatural decay spreading through…" at bounding box center [646, 246] width 715 height 39
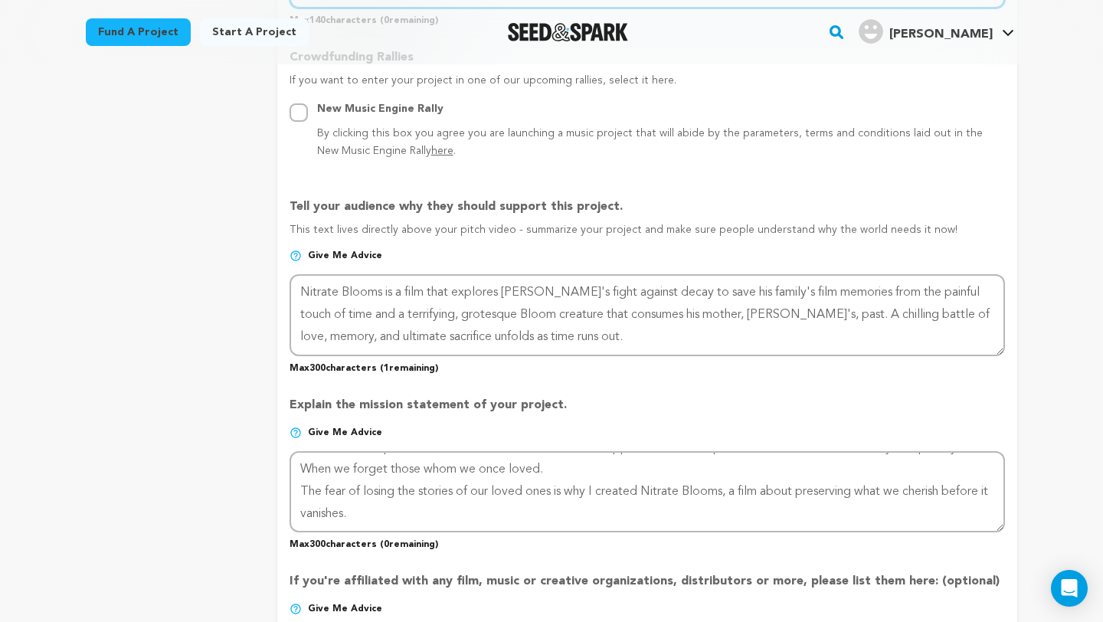
scroll to position [866, 0]
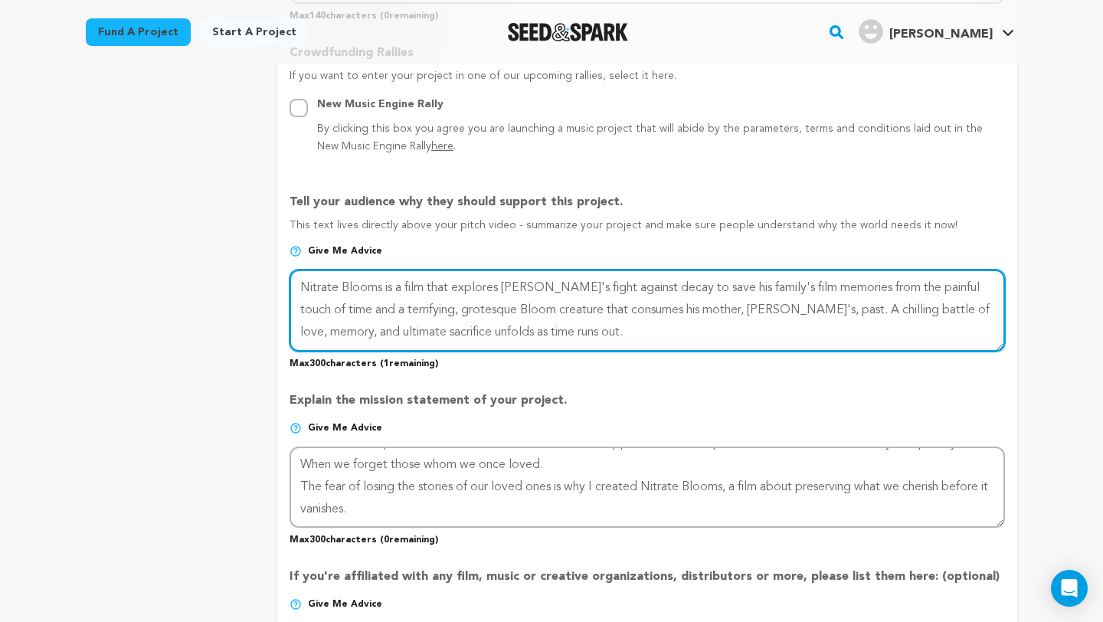
drag, startPoint x: 551, startPoint y: 331, endPoint x: 292, endPoint y: 286, distance: 263.5
click at [292, 286] on textarea at bounding box center [646, 310] width 715 height 81
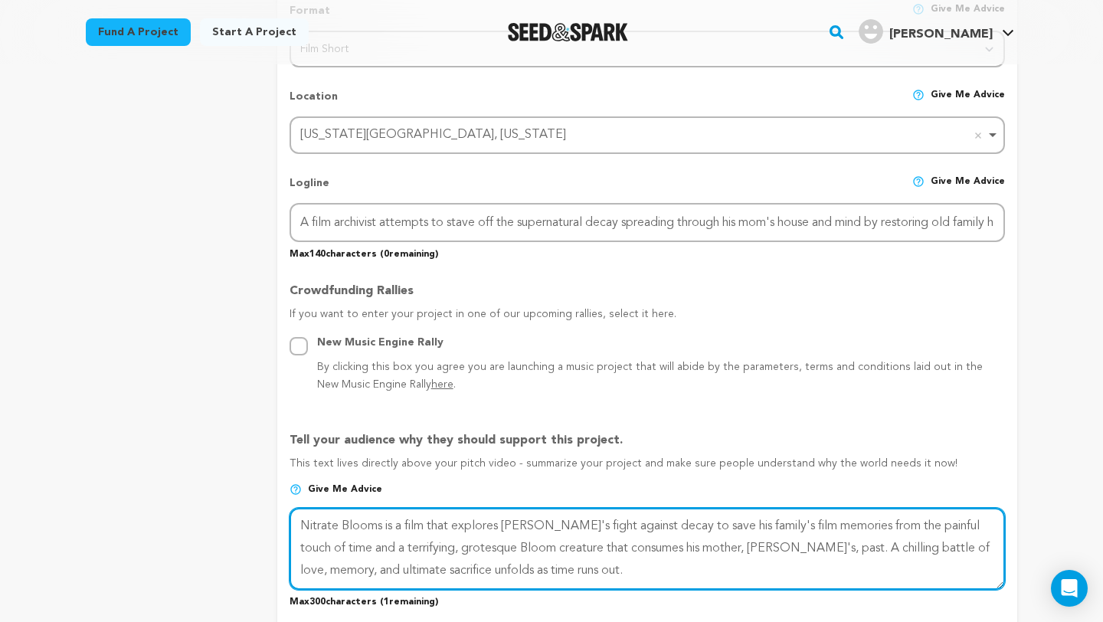
scroll to position [482, 0]
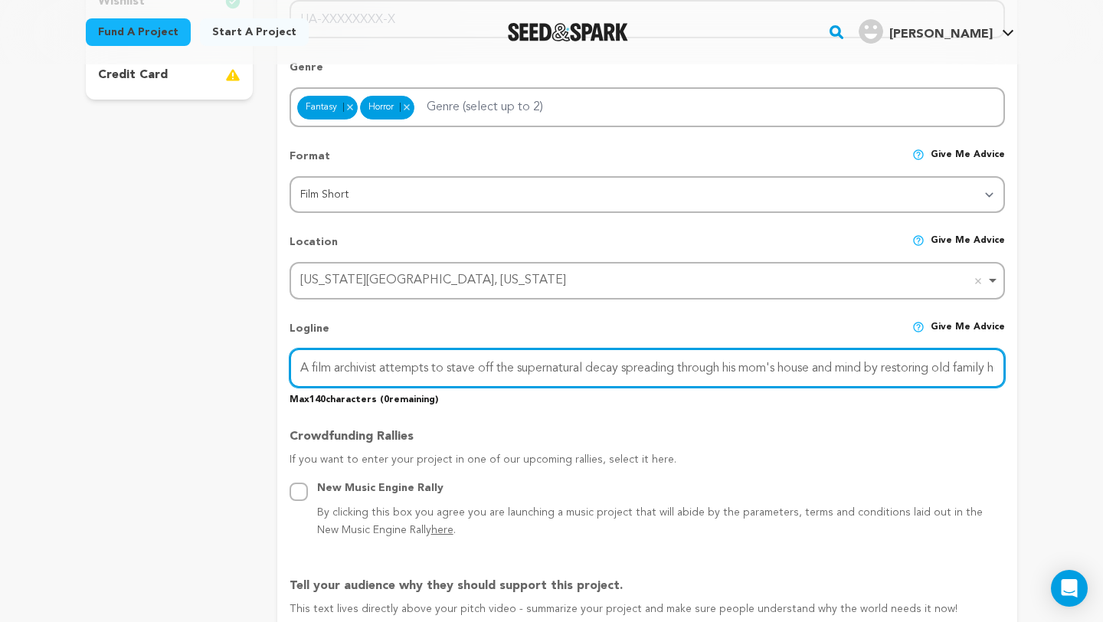
click at [549, 368] on input "A film archivist attempts to stave off the supernatural decay spreading through…" at bounding box center [646, 367] width 715 height 39
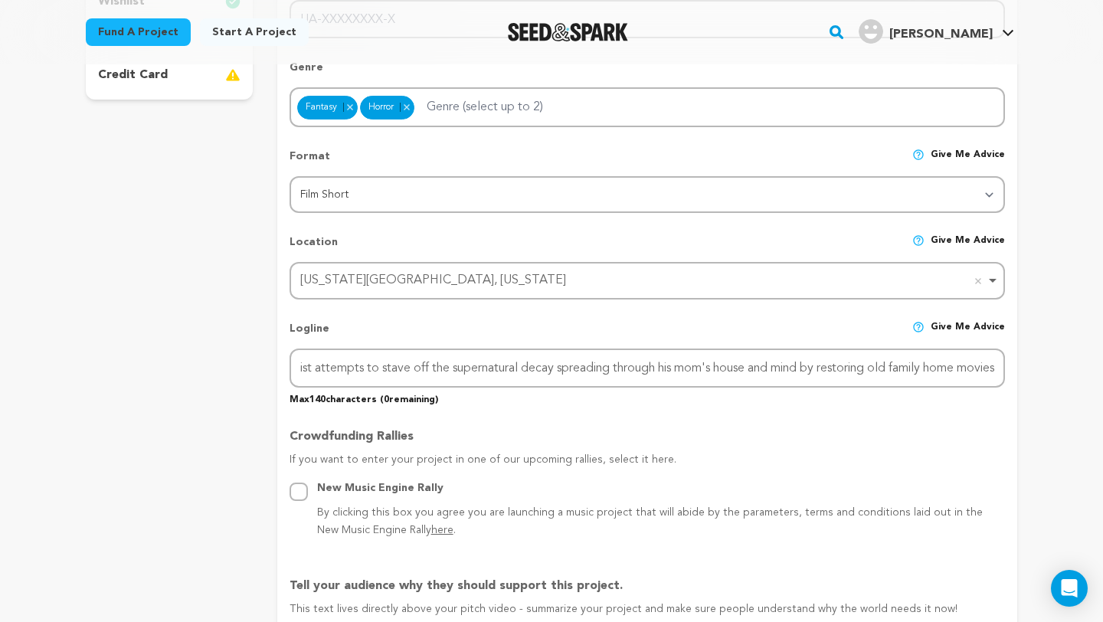
scroll to position [0, 0]
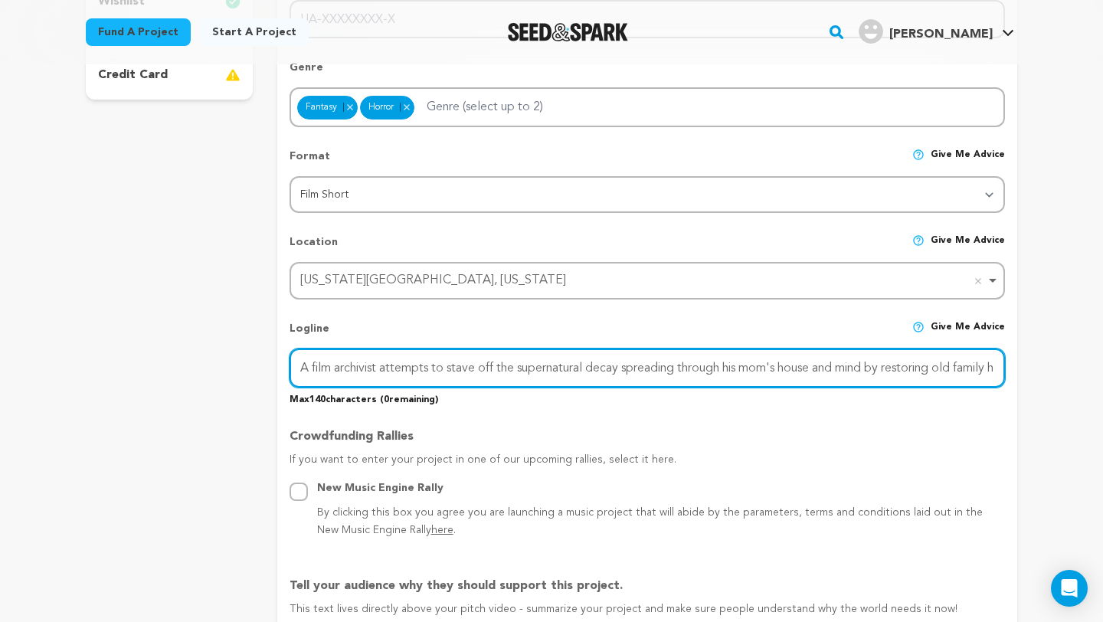
click at [456, 364] on input "A film archivist attempts to stave off the supernatural decay spreading through…" at bounding box center [646, 367] width 715 height 39
paste input "restores old family home movies to stave off his mother’s dementia and the supe…"
click at [447, 371] on input "A film archivist restores old family home movies to stave off his mother’s deme…" at bounding box center [646, 367] width 715 height 39
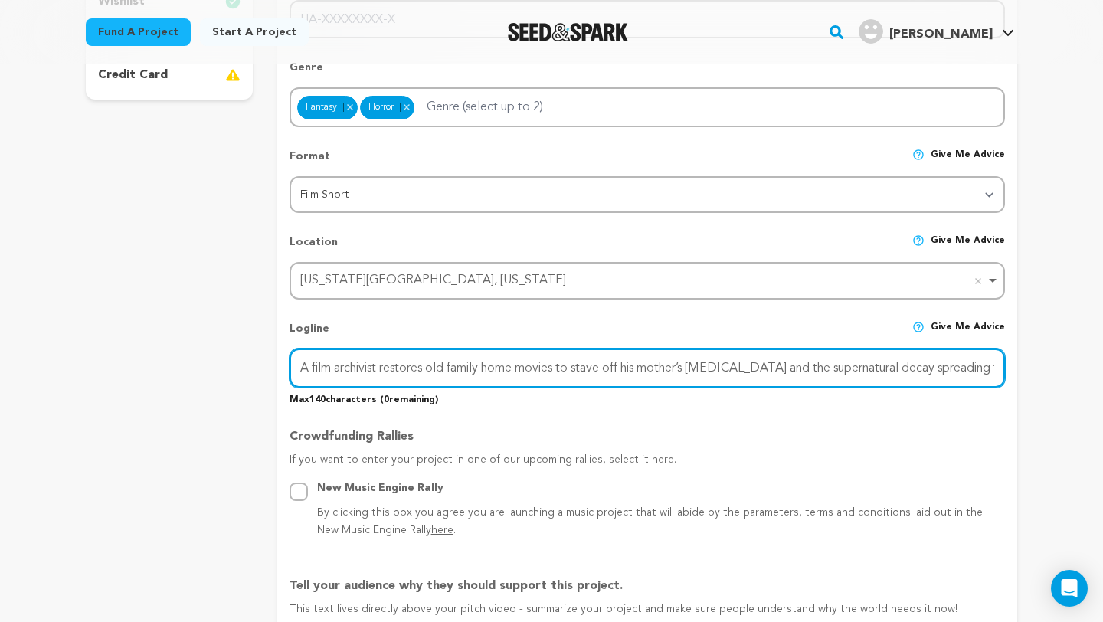
click at [447, 371] on input "A film archivist restores old family home movies to stave off his mother’s deme…" at bounding box center [646, 367] width 715 height 39
type input "A film archivist restores old family home movies to stave off his mother’s deme…"
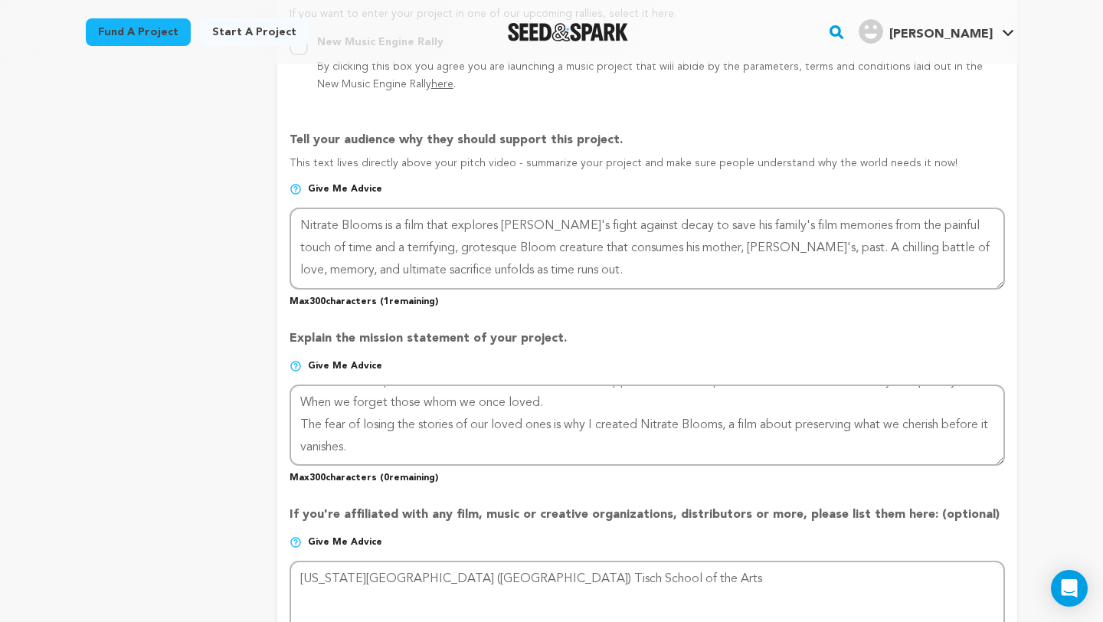
scroll to position [929, 0]
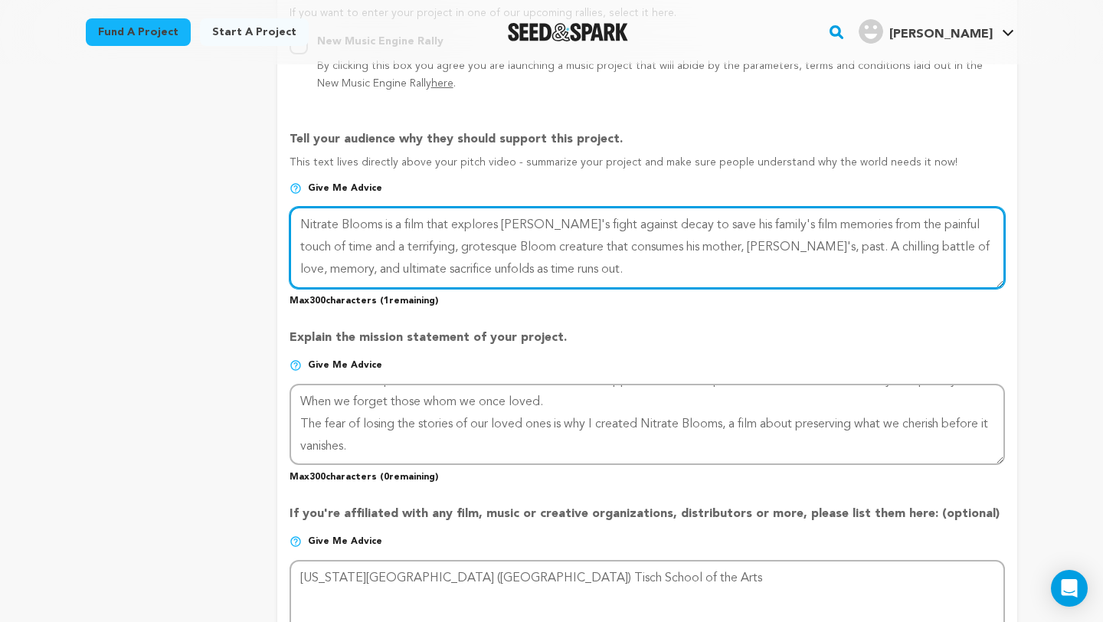
click at [363, 223] on textarea at bounding box center [646, 247] width 715 height 81
drag, startPoint x: 296, startPoint y: 222, endPoint x: 578, endPoint y: 286, distance: 289.6
click at [577, 286] on textarea at bounding box center [646, 247] width 715 height 81
paste textarea "latino-led production about Renato, a film archivist that resists a supernatura…"
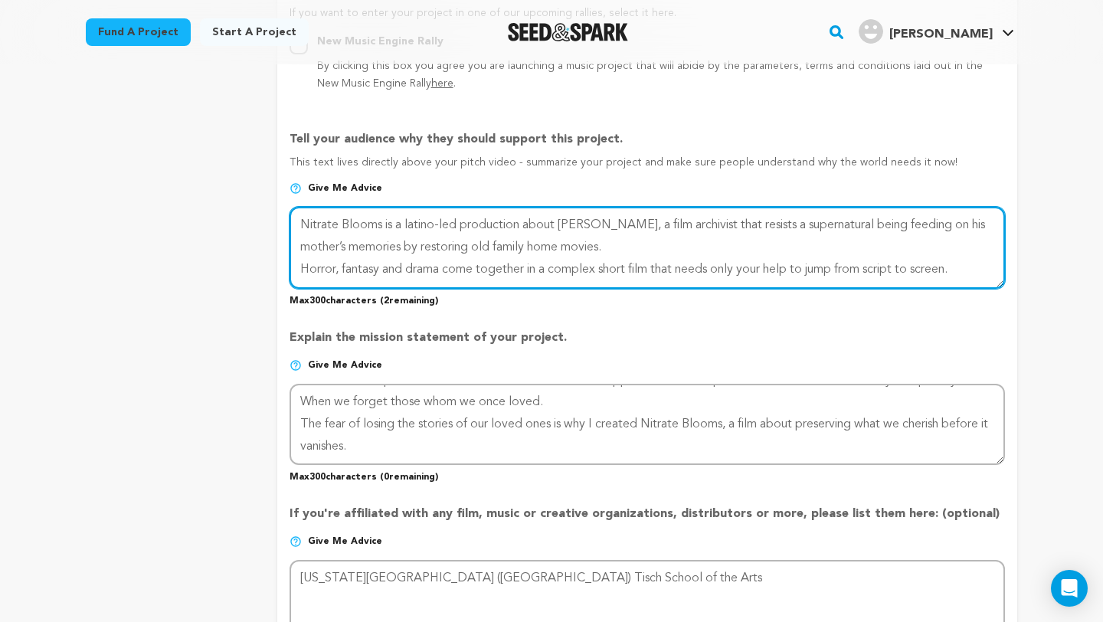
click at [302, 268] on textarea at bounding box center [646, 247] width 715 height 81
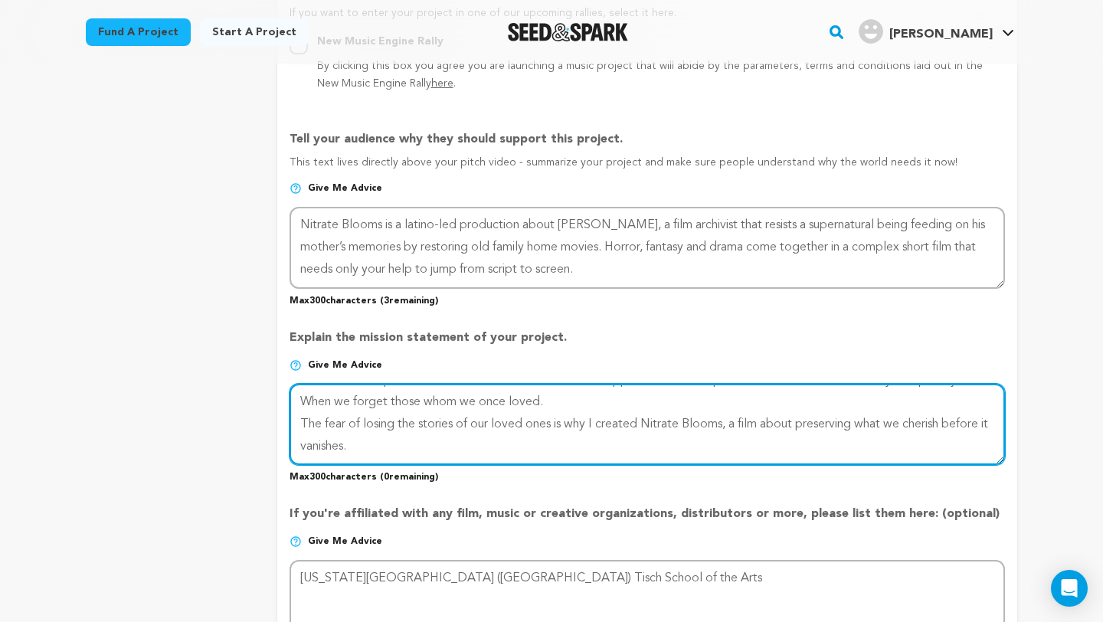
click at [436, 423] on textarea at bounding box center [646, 424] width 715 height 81
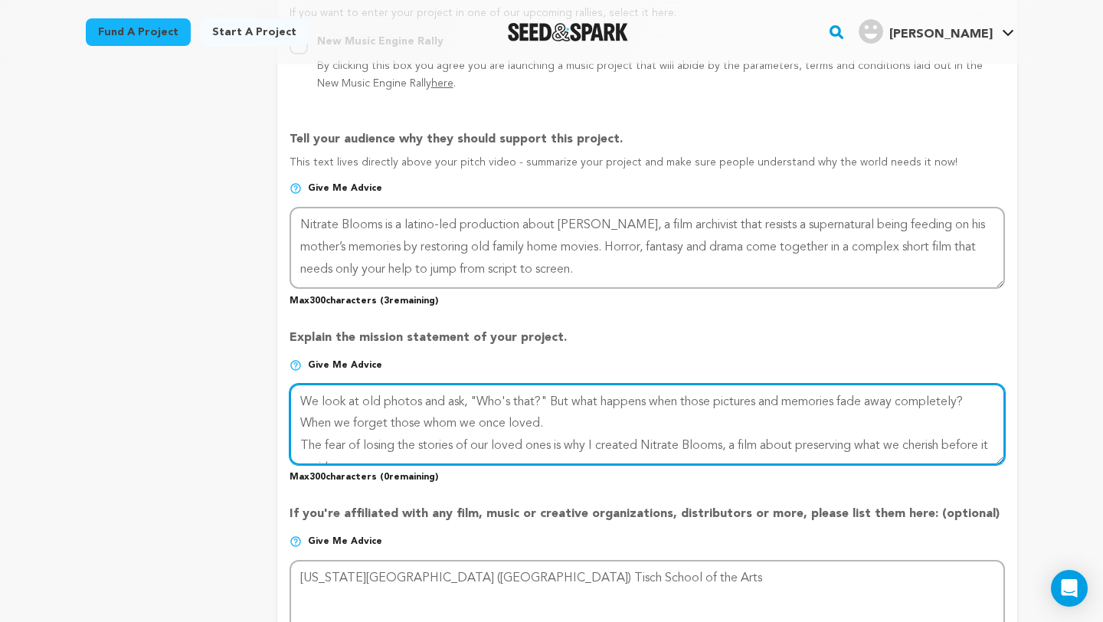
scroll to position [21, 0]
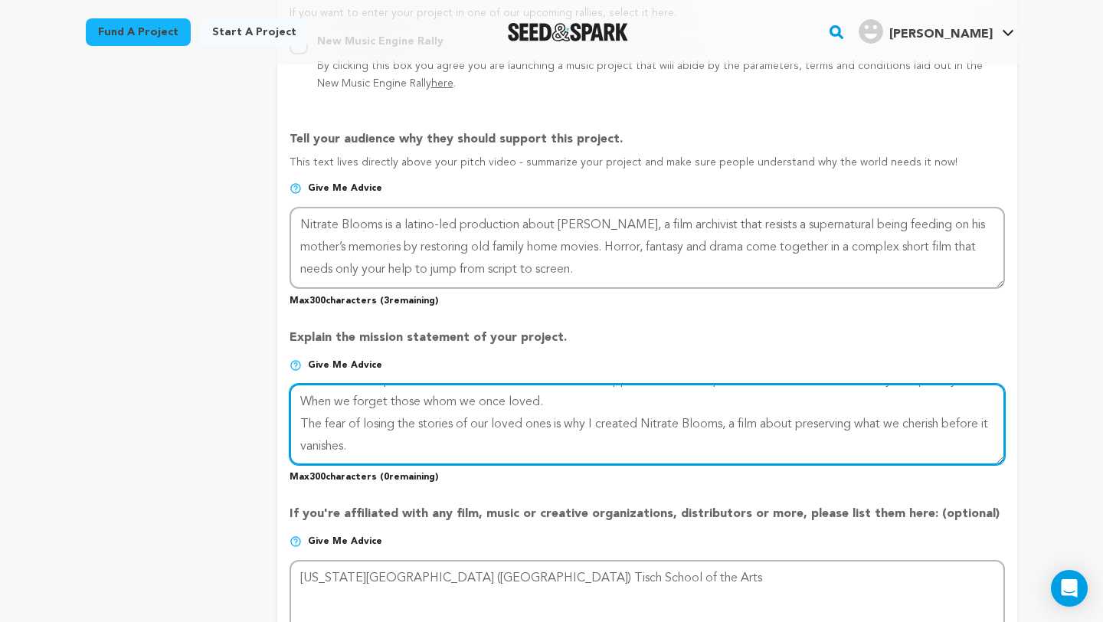
click at [392, 415] on textarea at bounding box center [646, 424] width 715 height 81
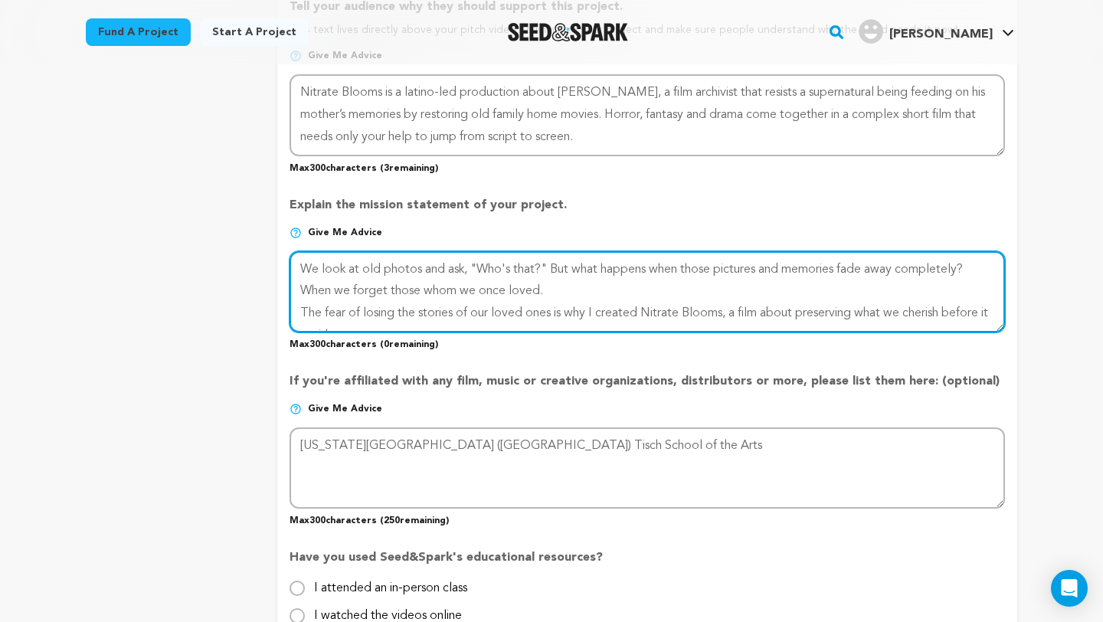
scroll to position [1063, 0]
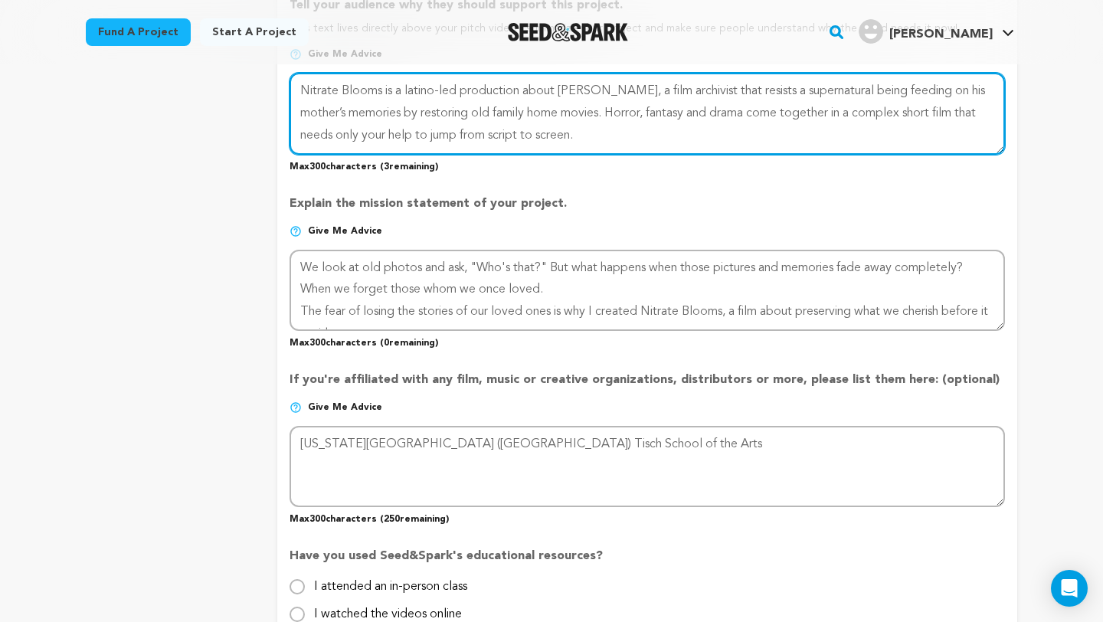
click at [549, 131] on textarea at bounding box center [646, 113] width 715 height 81
type textarea "Nitrate Blooms is a latino-led production about Renato, a film archivist that r…"
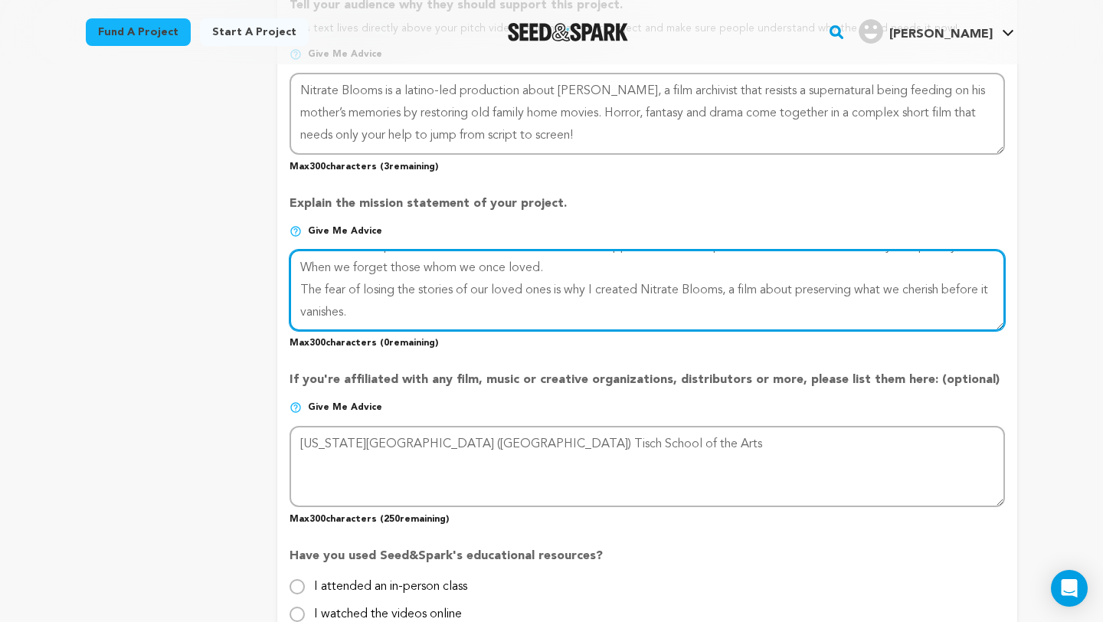
scroll to position [0, 0]
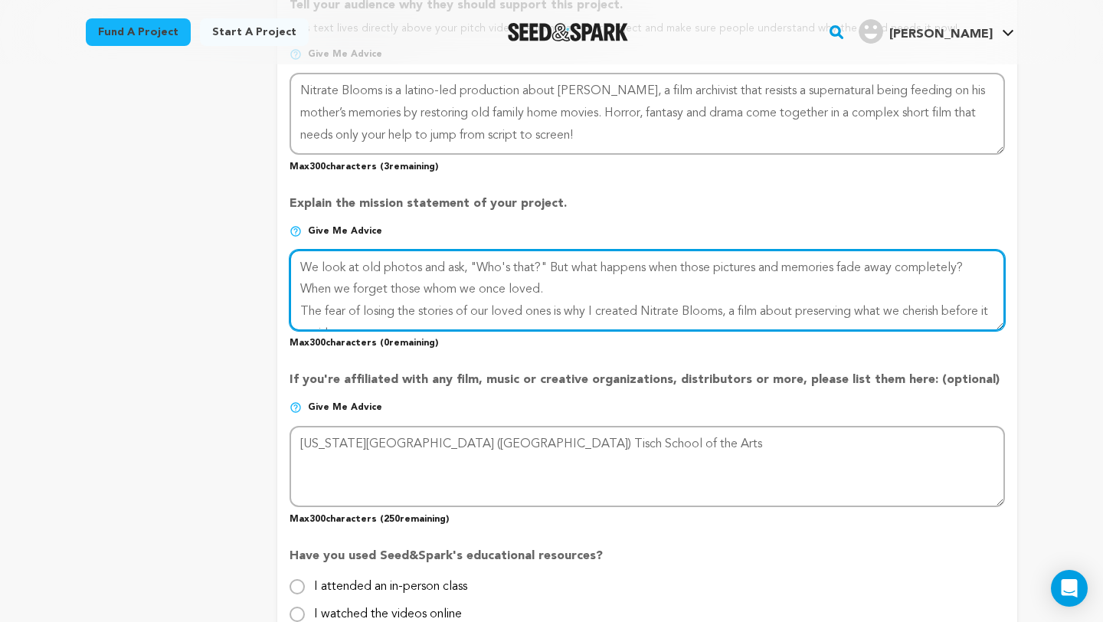
drag, startPoint x: 441, startPoint y: 311, endPoint x: 286, endPoint y: 230, distance: 174.7
click at [286, 230] on form "Project Title Project Name Nitrate Blooms Project URL Give me advice Project UR…" at bounding box center [647, 27] width 740 height 1726
paste textarea "People, pictures, even memories, fade… Through its genre-bending story, Nitrate…"
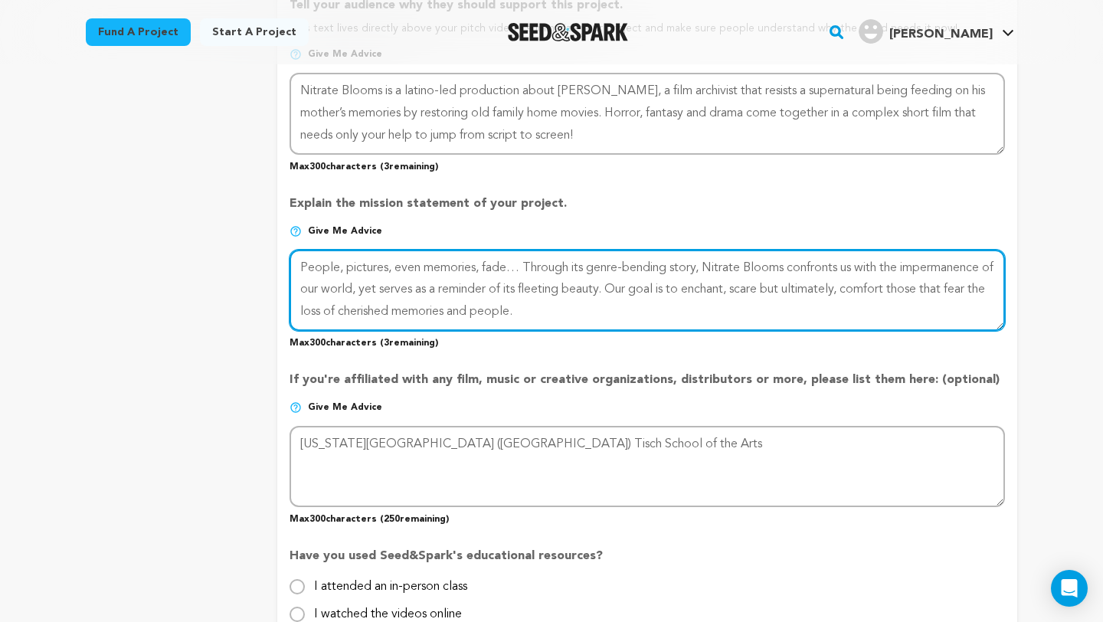
click at [787, 289] on textarea at bounding box center [646, 290] width 715 height 81
click at [761, 304] on textarea at bounding box center [646, 290] width 715 height 81
click at [422, 286] on textarea at bounding box center [646, 290] width 715 height 81
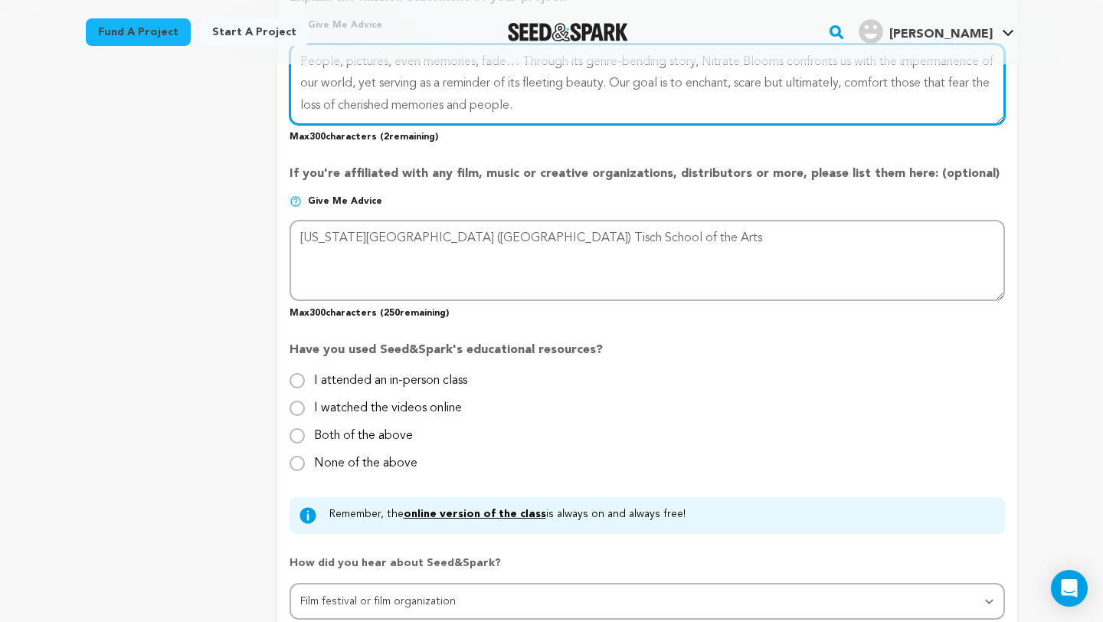
scroll to position [1175, 0]
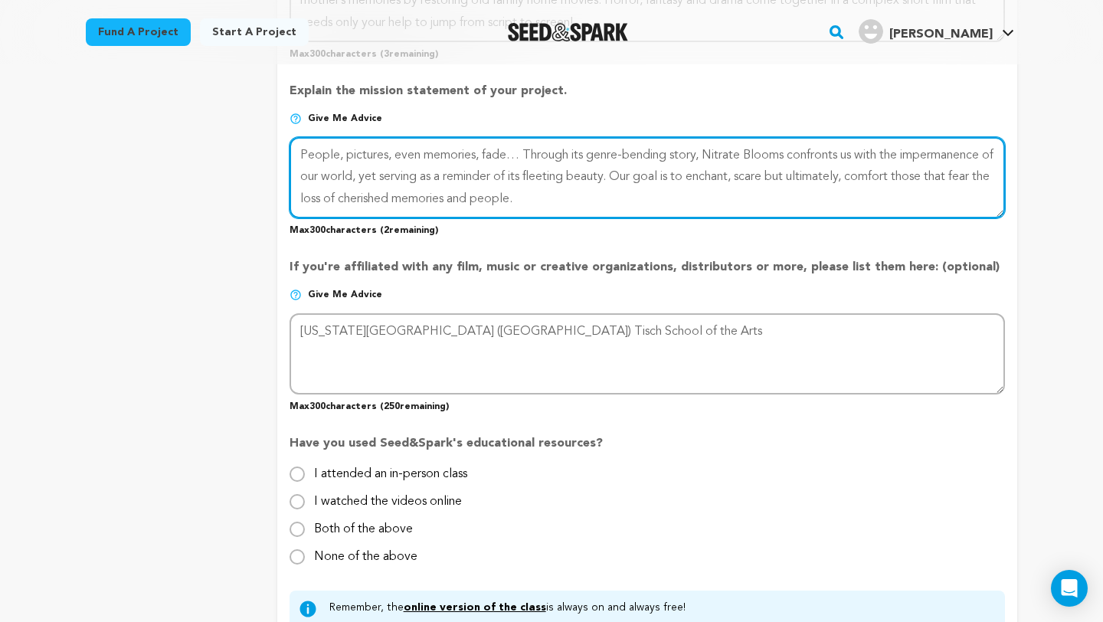
drag, startPoint x: 587, startPoint y: 196, endPoint x: 278, endPoint y: 146, distance: 313.3
type textarea "People, pictures, even memories, fade… Through its genre-bending story, Nitrate…"
click at [632, 201] on textarea at bounding box center [646, 177] width 715 height 81
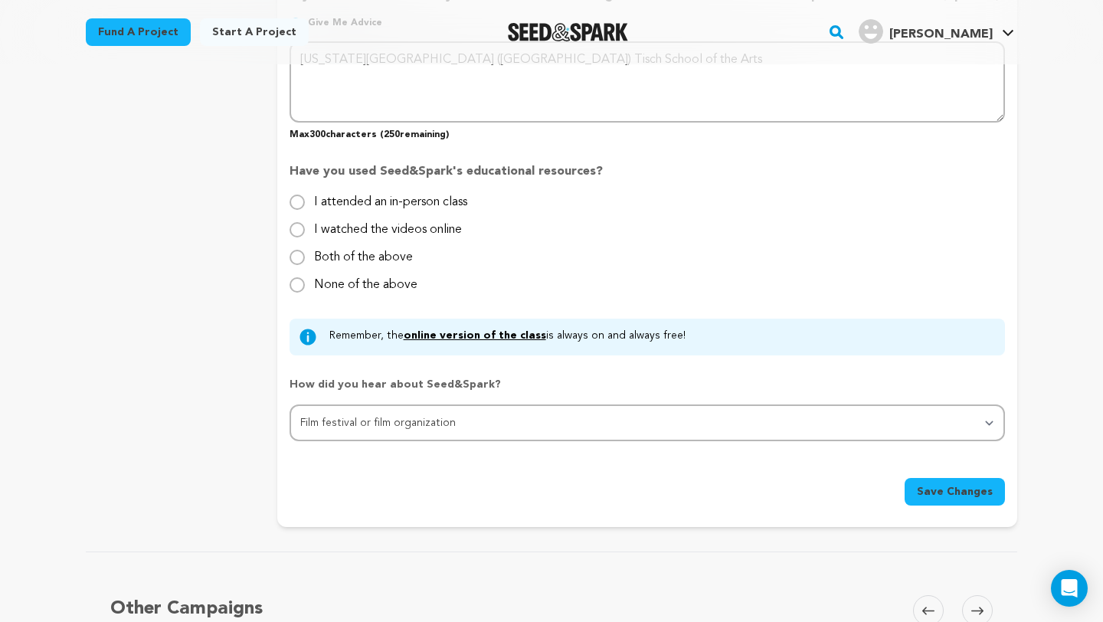
scroll to position [1449, 0]
click at [936, 496] on button "Save Changes" at bounding box center [954, 490] width 100 height 28
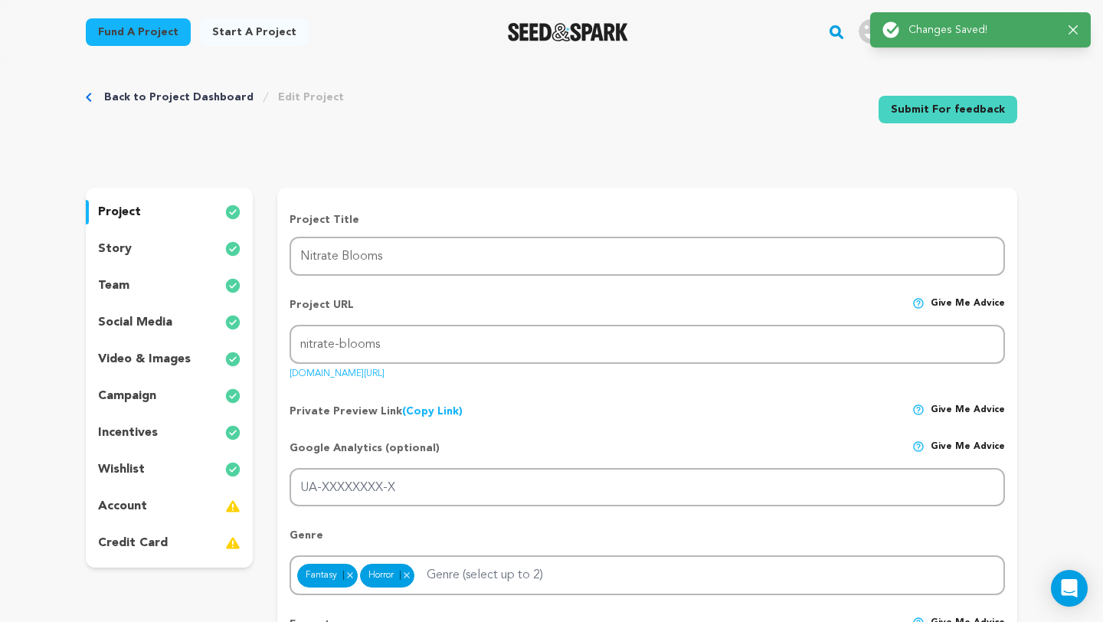
scroll to position [0, 0]
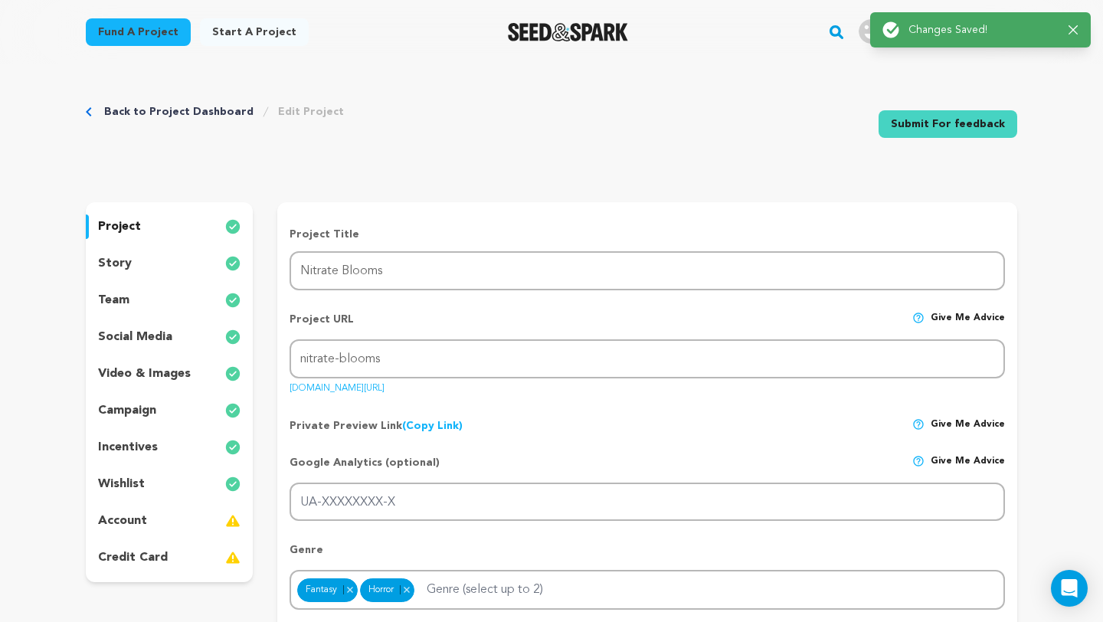
click at [175, 257] on div "story" at bounding box center [169, 263] width 167 height 25
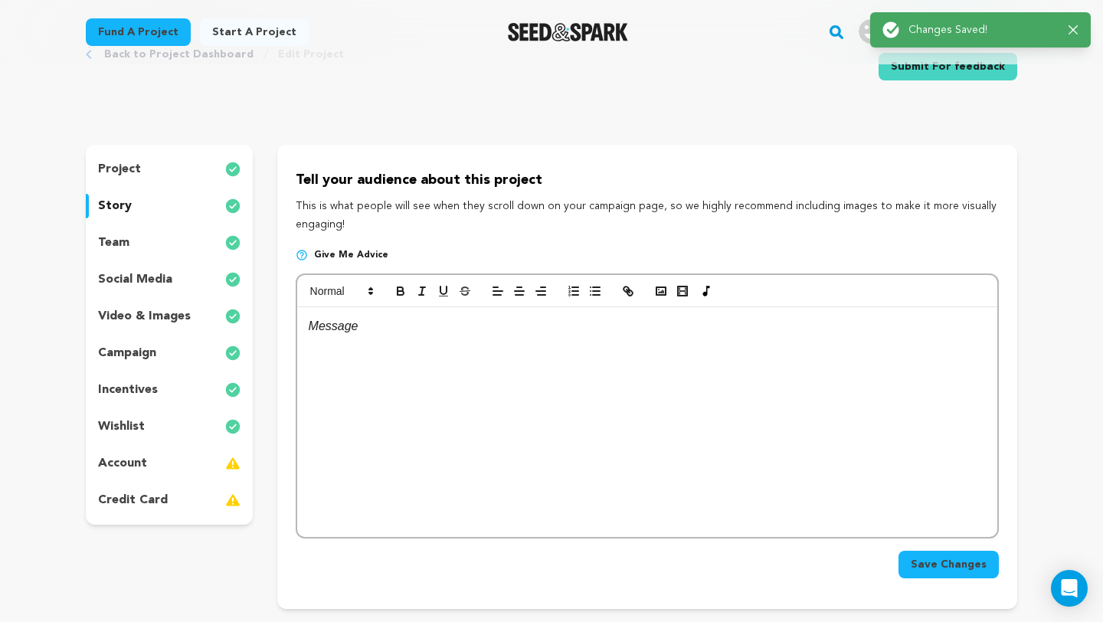
scroll to position [64, 0]
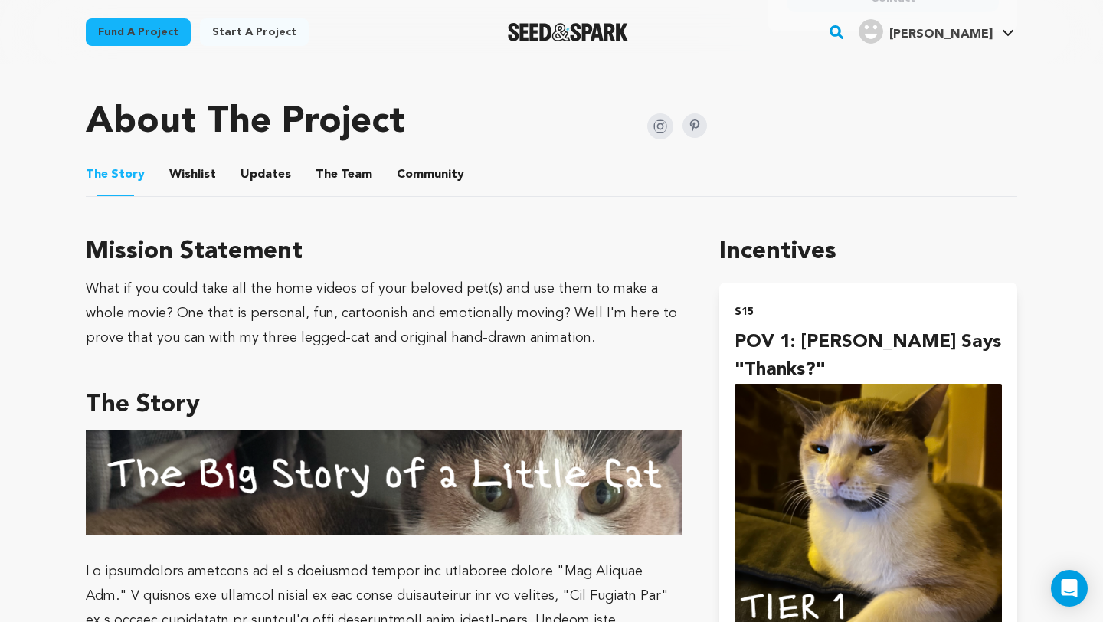
scroll to position [726, 0]
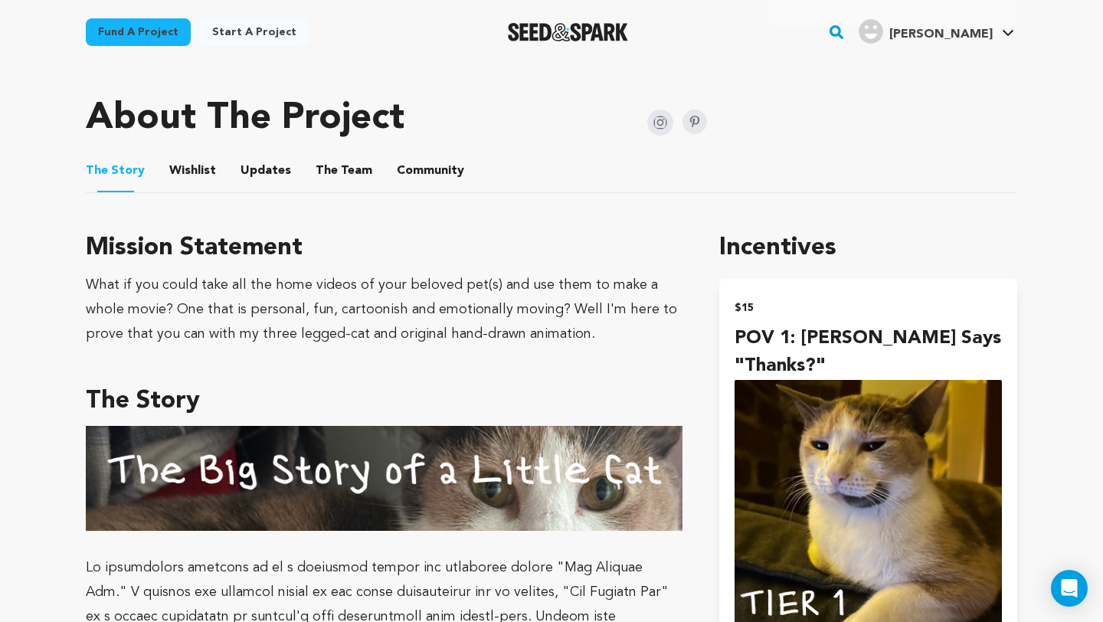
click at [141, 47] on div "Fund a project" at bounding box center [138, 35] width 105 height 34
click at [142, 38] on link "Fund a project" at bounding box center [138, 32] width 105 height 28
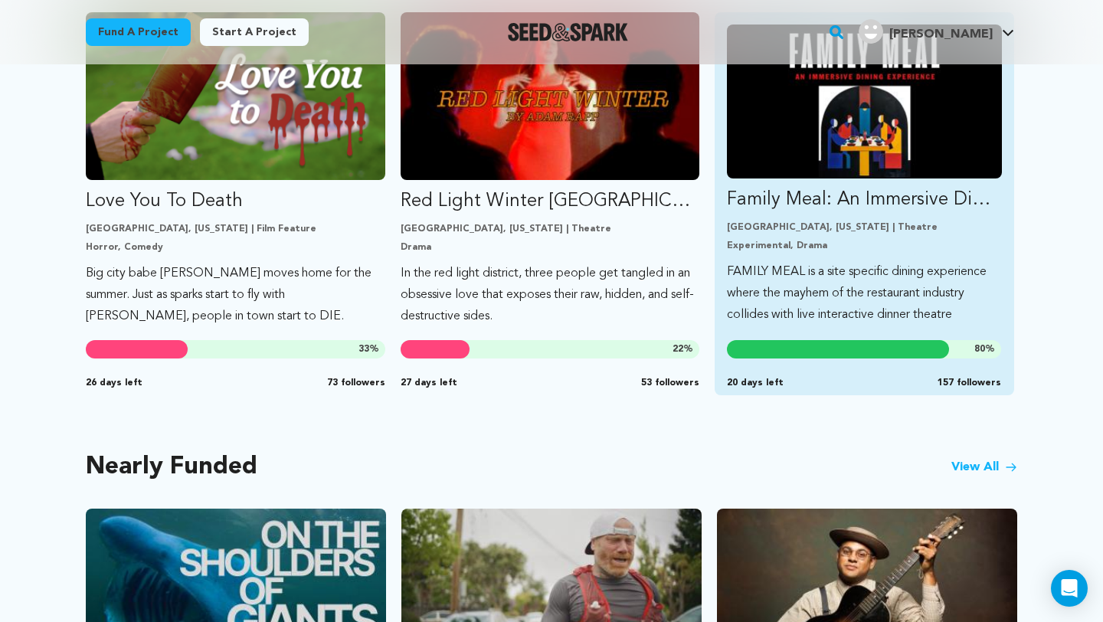
scroll to position [938, 0]
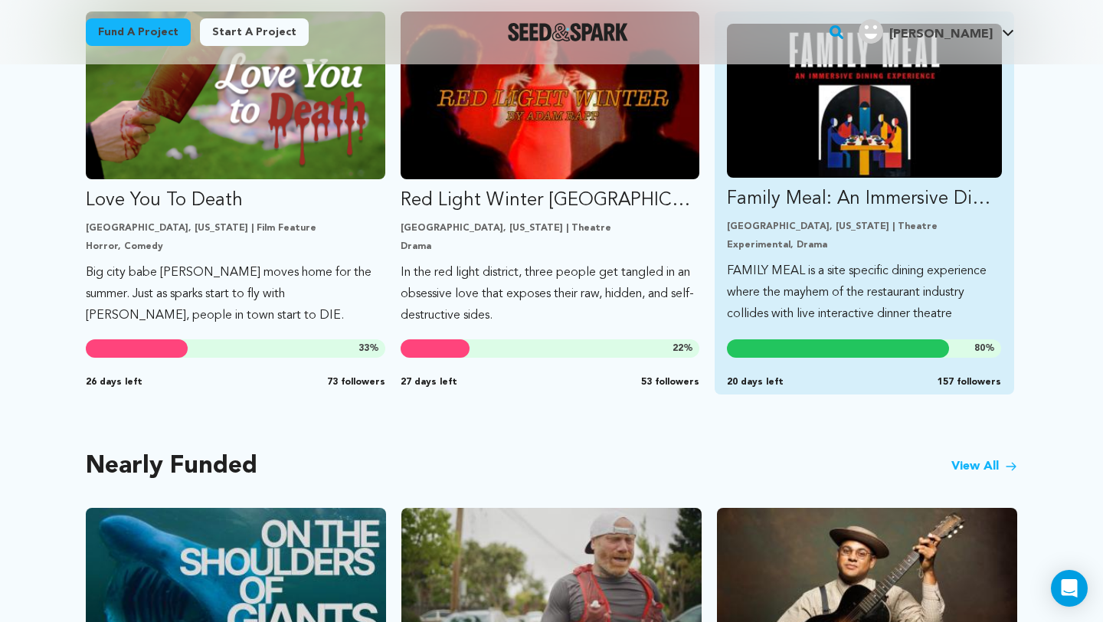
click at [854, 187] on p "Family Meal: An Immersive Dining Experience" at bounding box center [864, 199] width 275 height 25
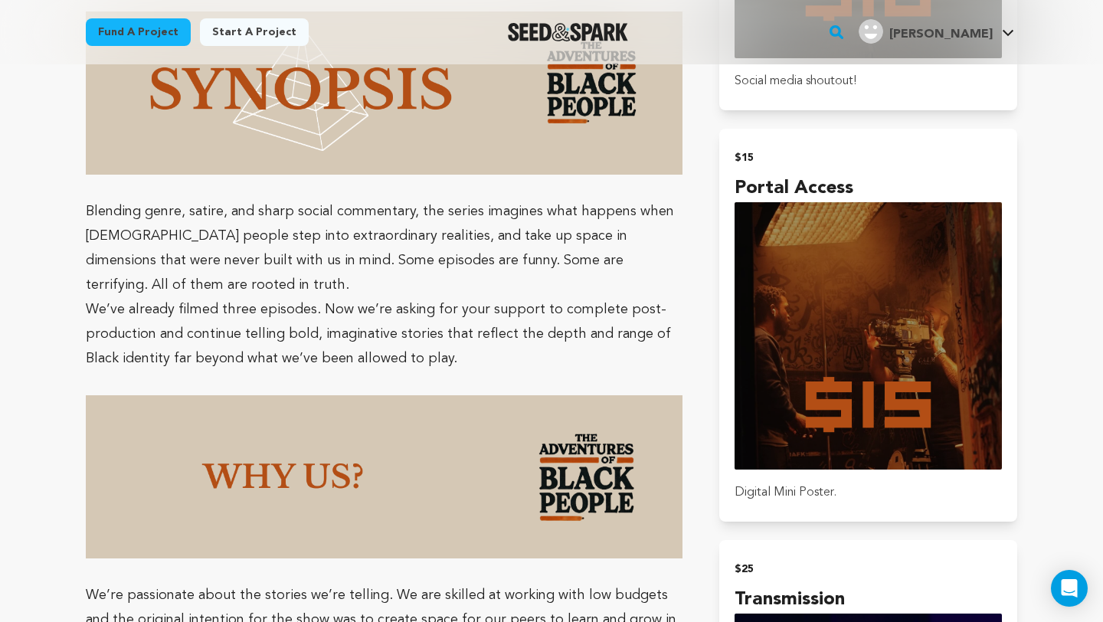
scroll to position [1305, 0]
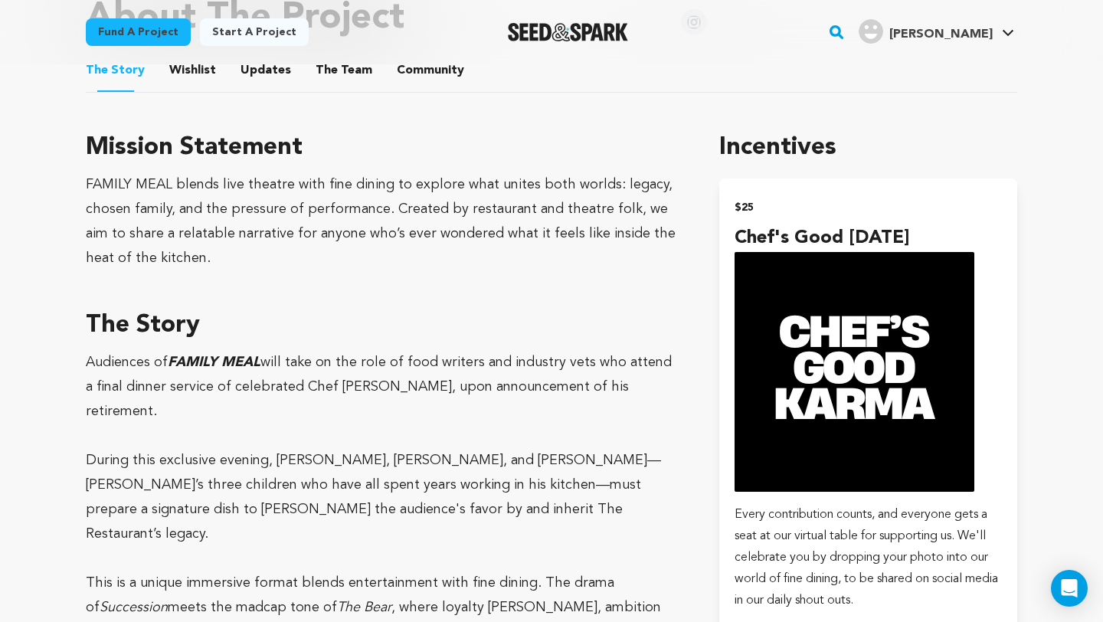
scroll to position [1004, 0]
